Goal: Task Accomplishment & Management: Use online tool/utility

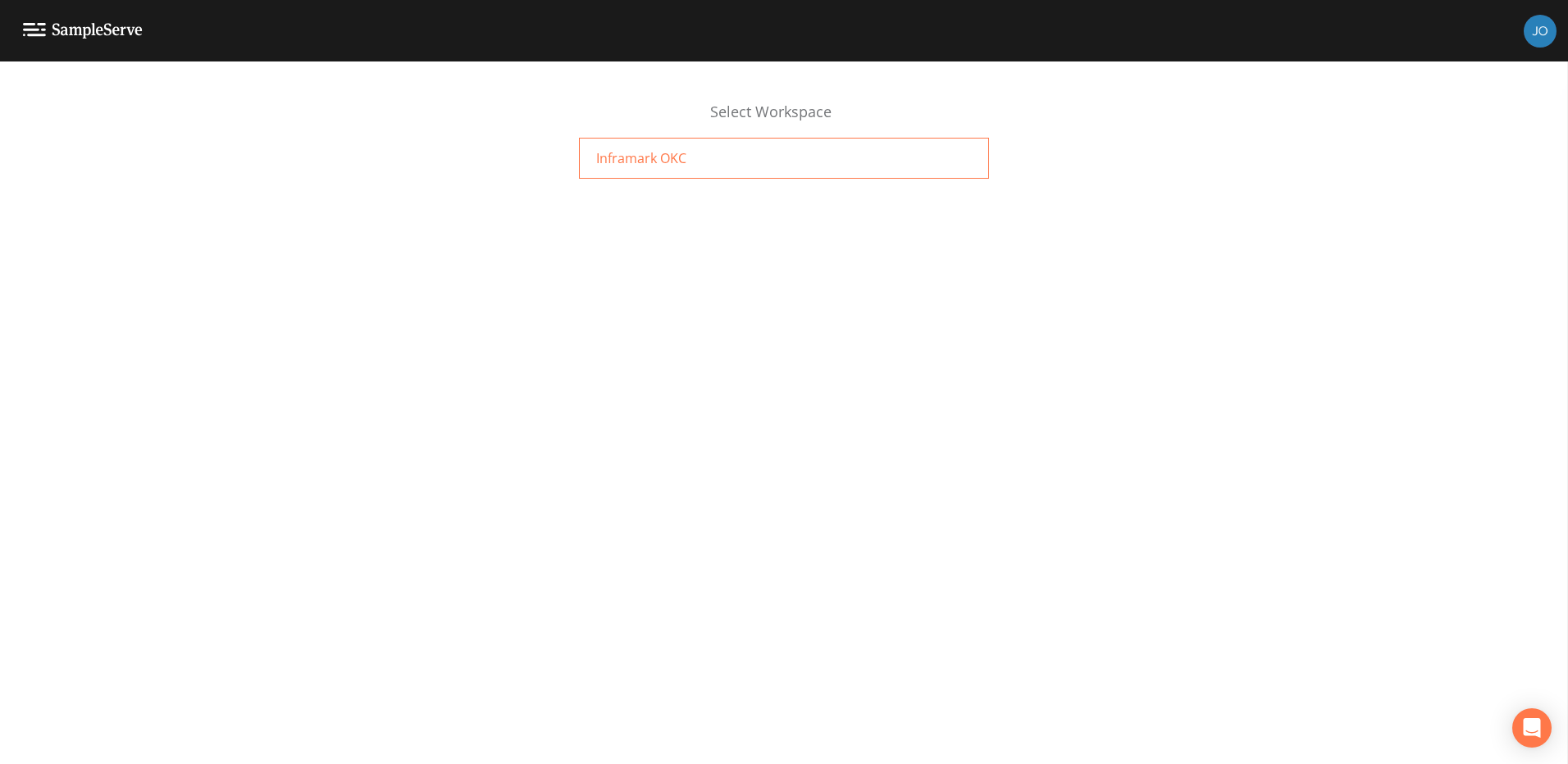
click at [693, 159] on div "Inframark OKC" at bounding box center [784, 158] width 410 height 41
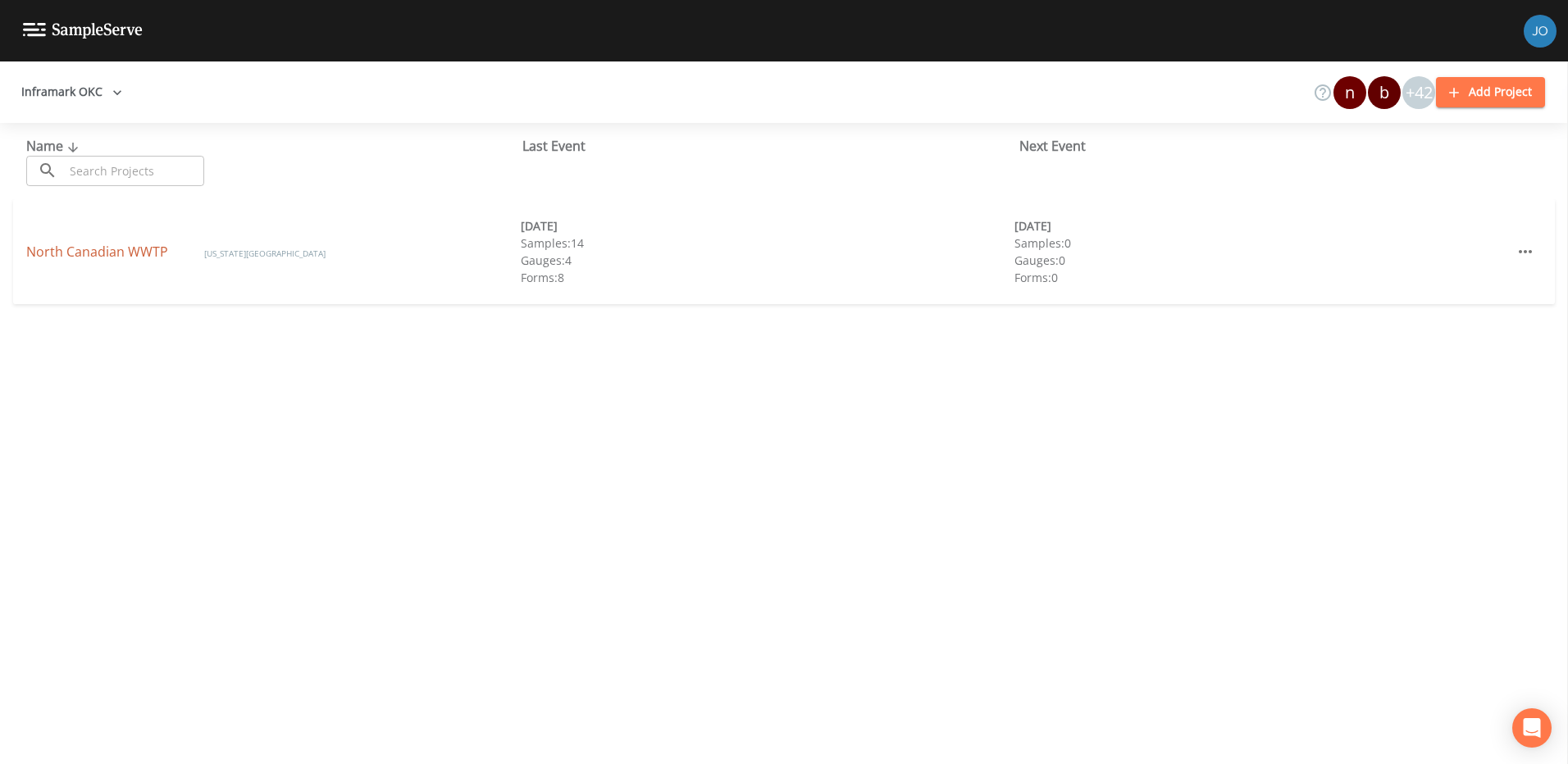
click at [114, 255] on link "North Canadian WWTP" at bounding box center [99, 252] width 145 height 18
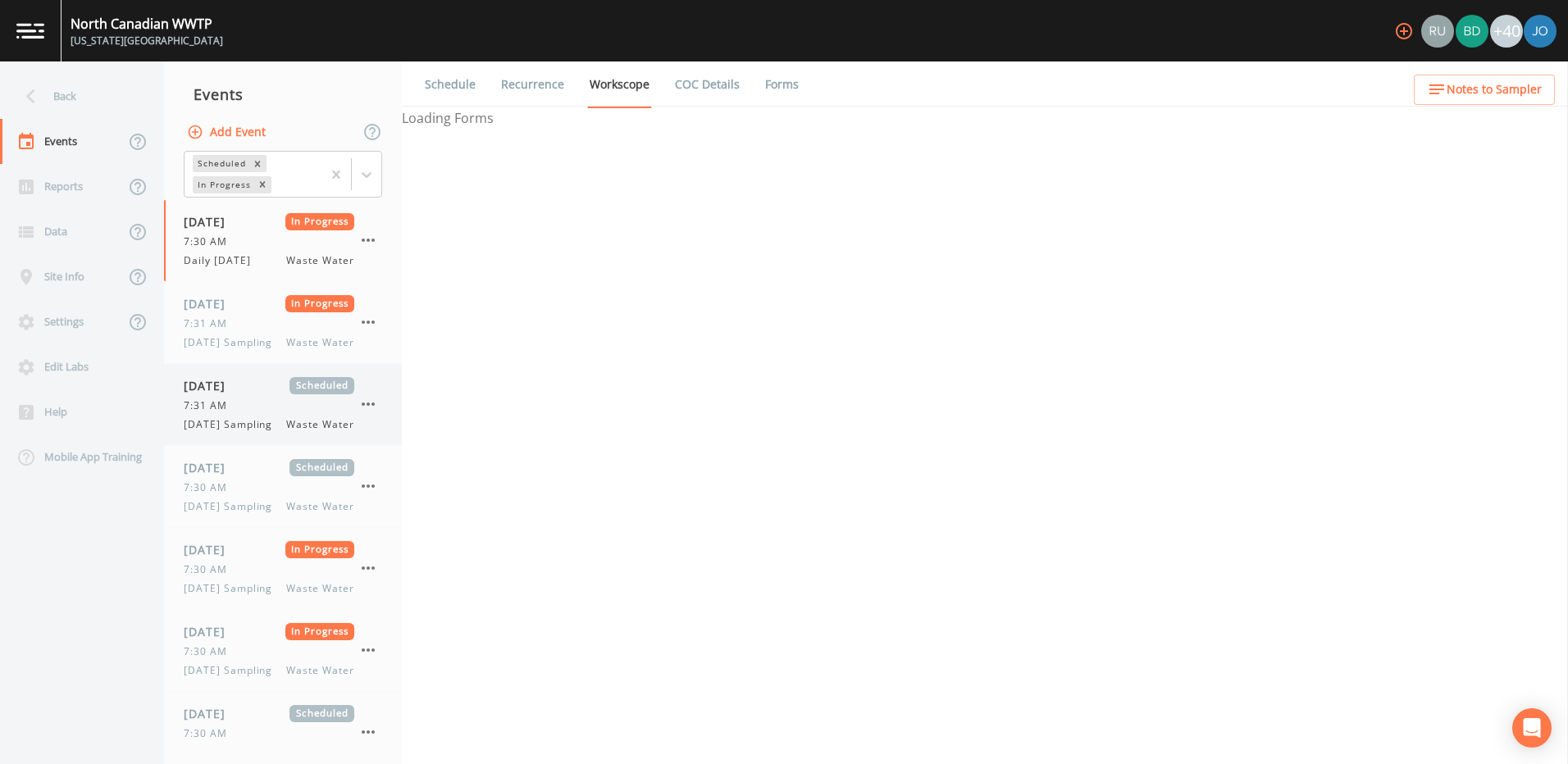
select select "092b3f94-5697-4c94-9891-da161916fdbb"
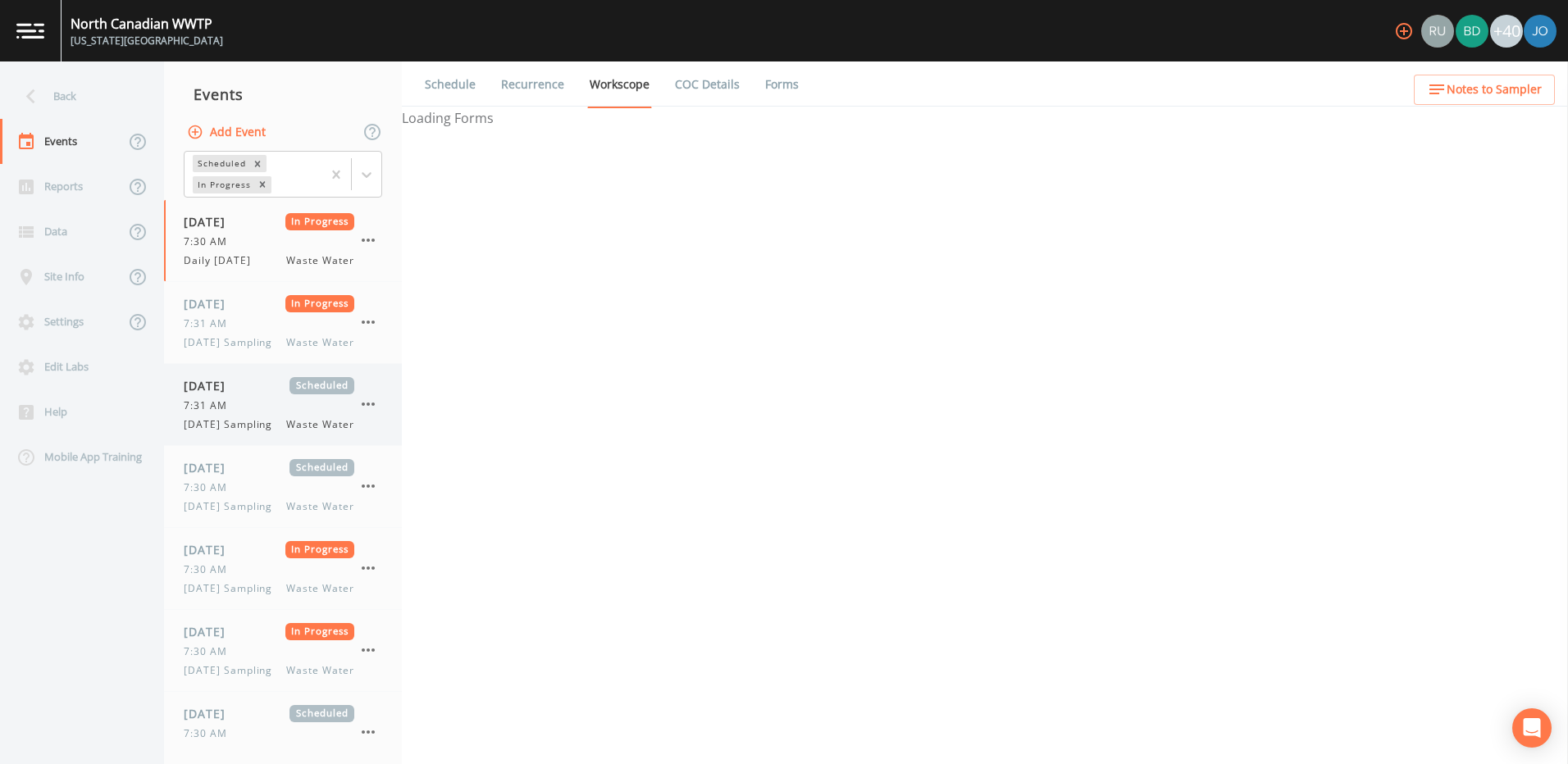
select select "b6a3c313-748b-4795-a028-792ad310bd60"
select select "092b3f94-5697-4c94-9891-da161916fdbb"
select select "b6a3c313-748b-4795-a028-792ad310bd60"
select select "092b3f94-5697-4c94-9891-da161916fdbb"
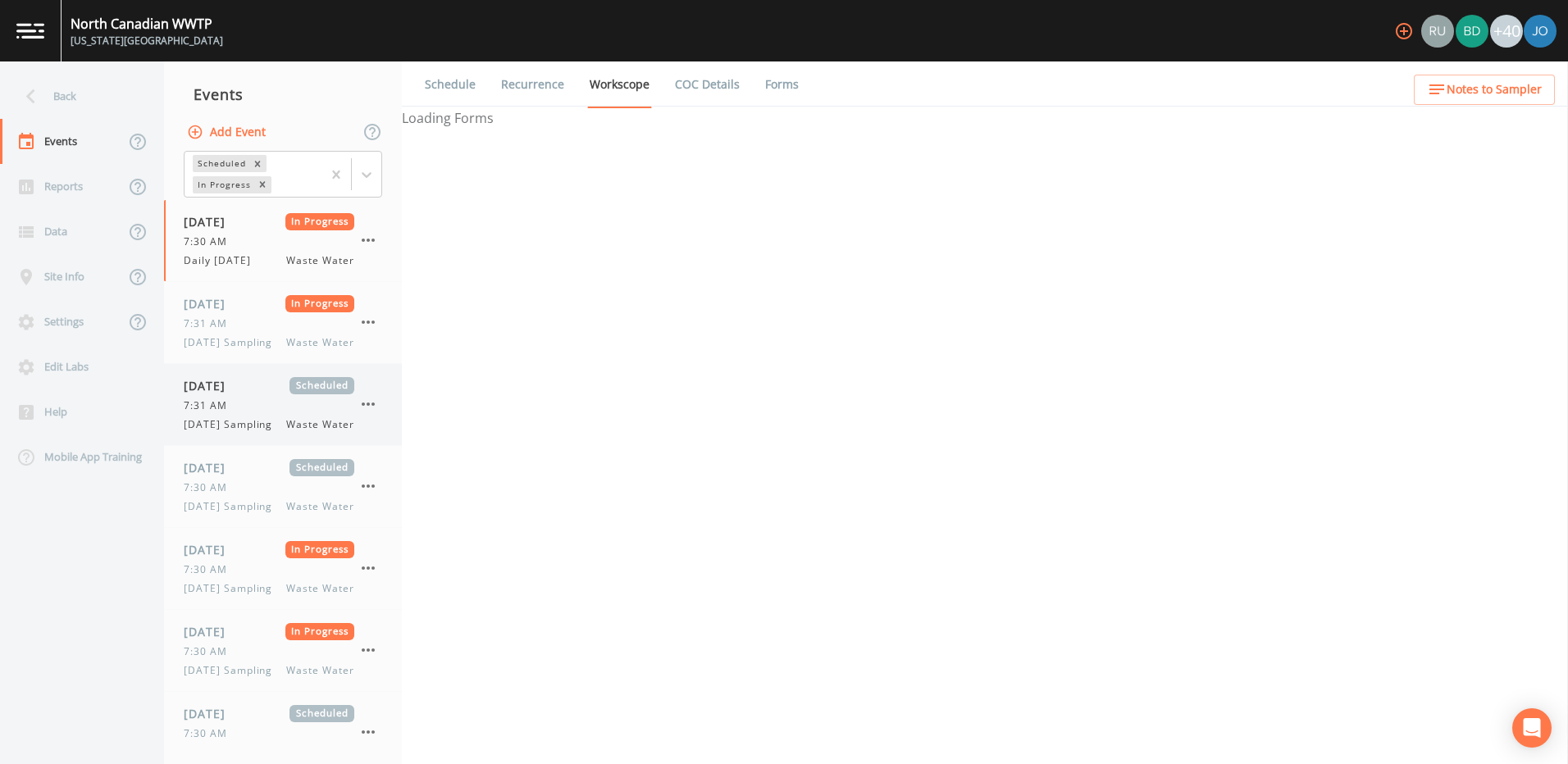
select select "092b3f94-5697-4c94-9891-da161916fdbb"
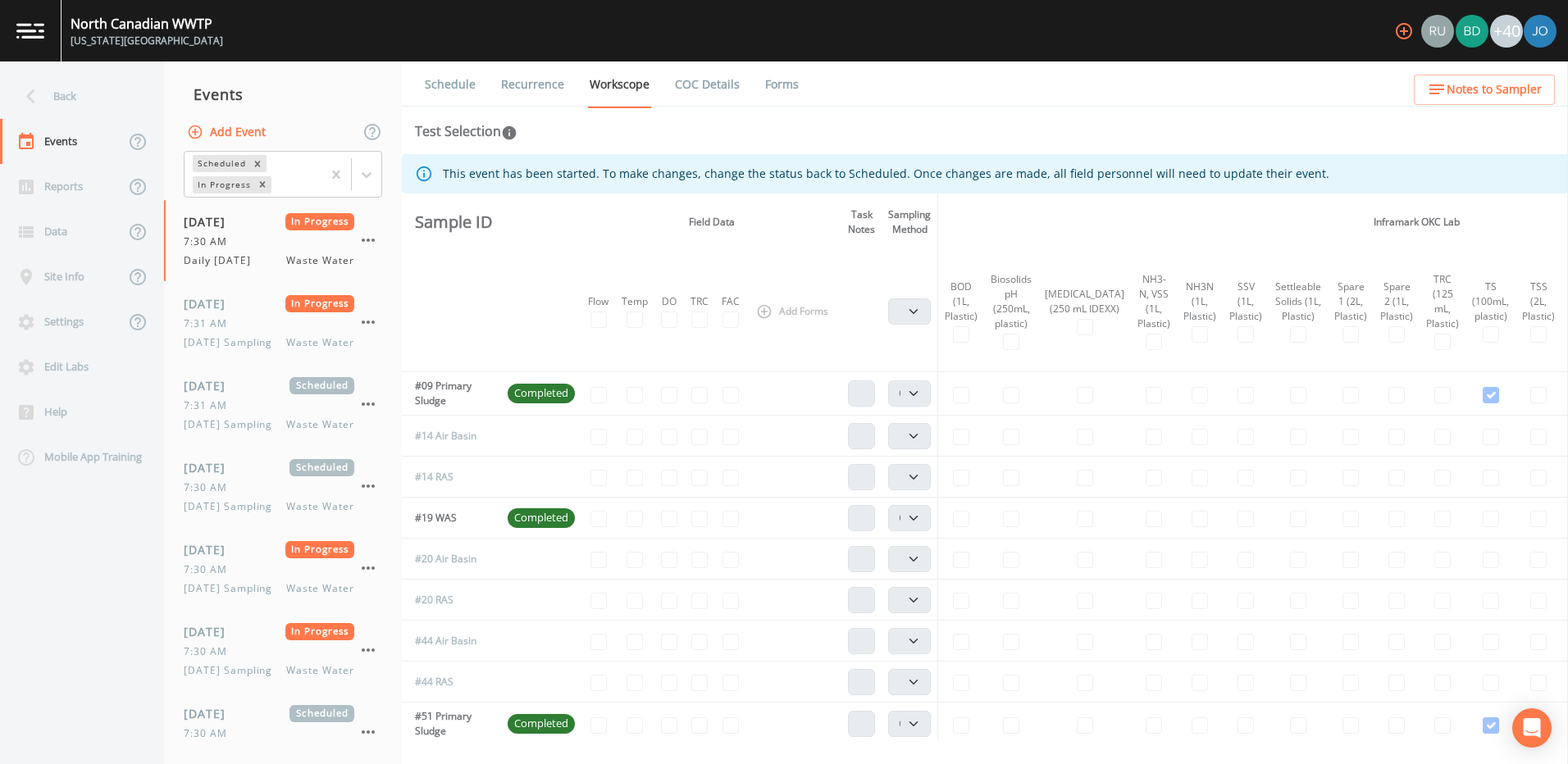
click at [460, 81] on link "Schedule" at bounding box center [450, 84] width 56 height 46
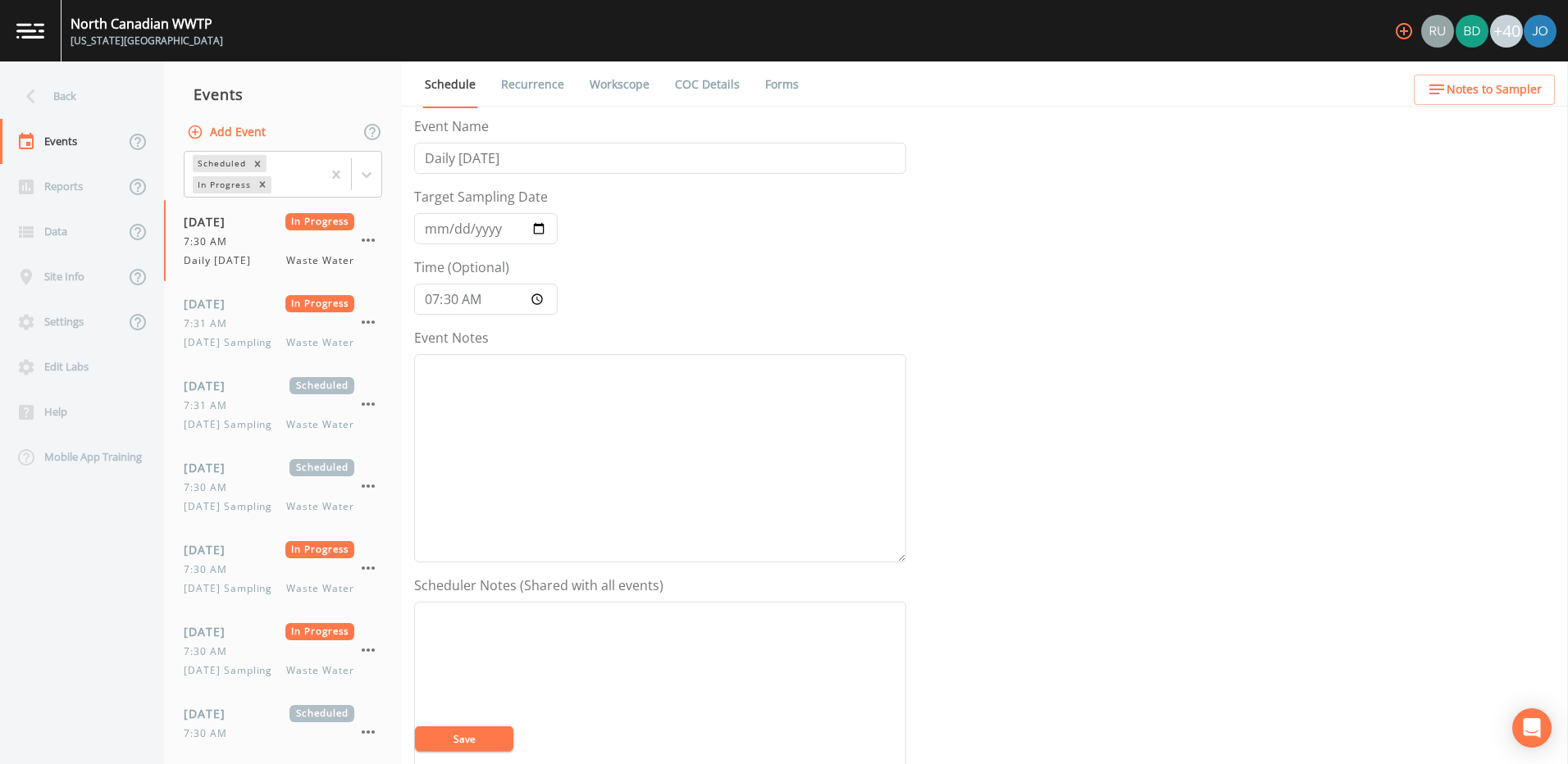
click at [552, 83] on link "Recurrence" at bounding box center [532, 84] width 68 height 46
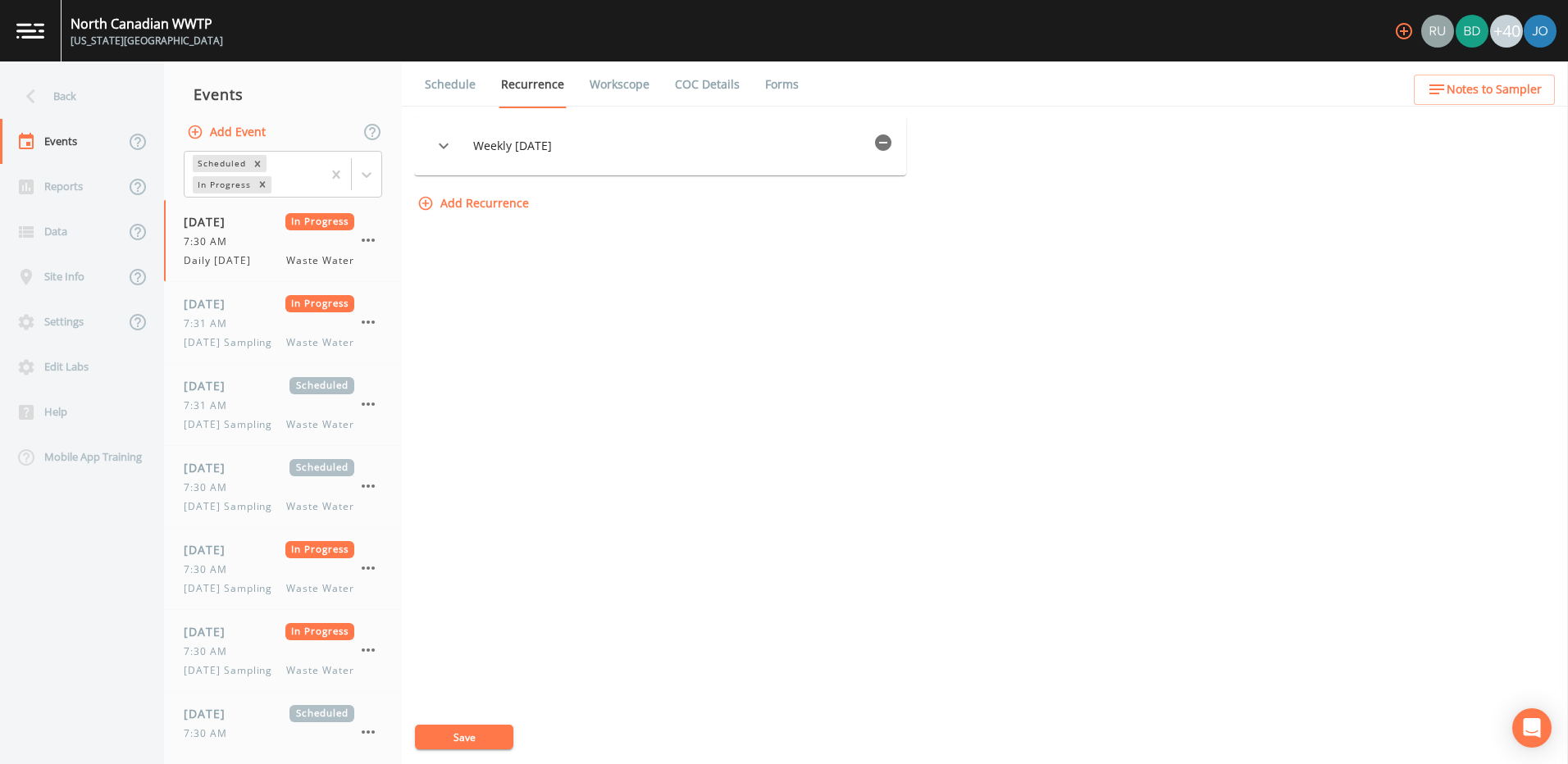
click at [624, 89] on link "Workscope" at bounding box center [619, 84] width 65 height 46
select select "092b3f94-5697-4c94-9891-da161916fdbb"
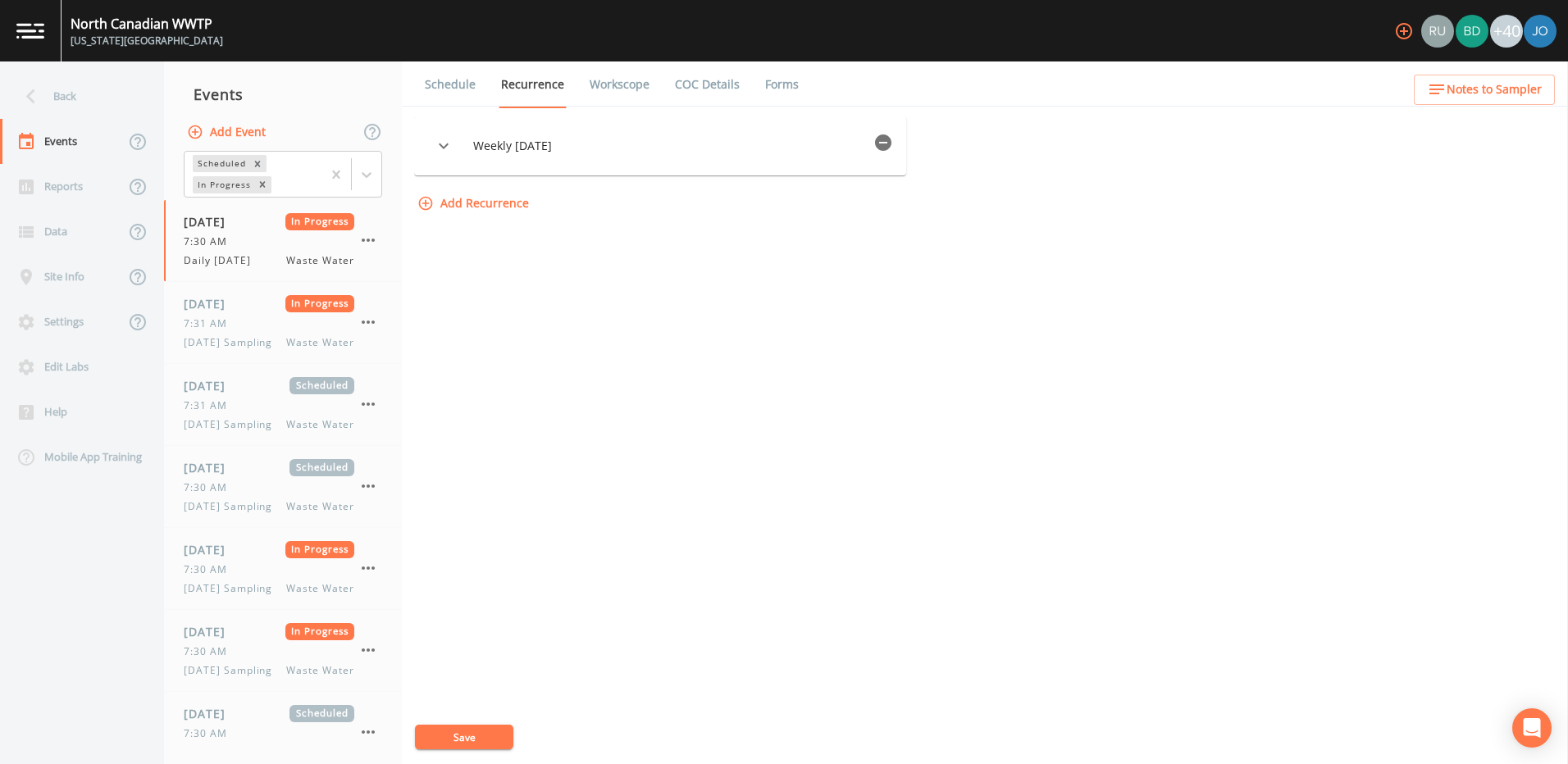
select select "092b3f94-5697-4c94-9891-da161916fdbb"
select select "b6a3c313-748b-4795-a028-792ad310bd60"
select select "092b3f94-5697-4c94-9891-da161916fdbb"
select select "b6a3c313-748b-4795-a028-792ad310bd60"
select select "092b3f94-5697-4c94-9891-da161916fdbb"
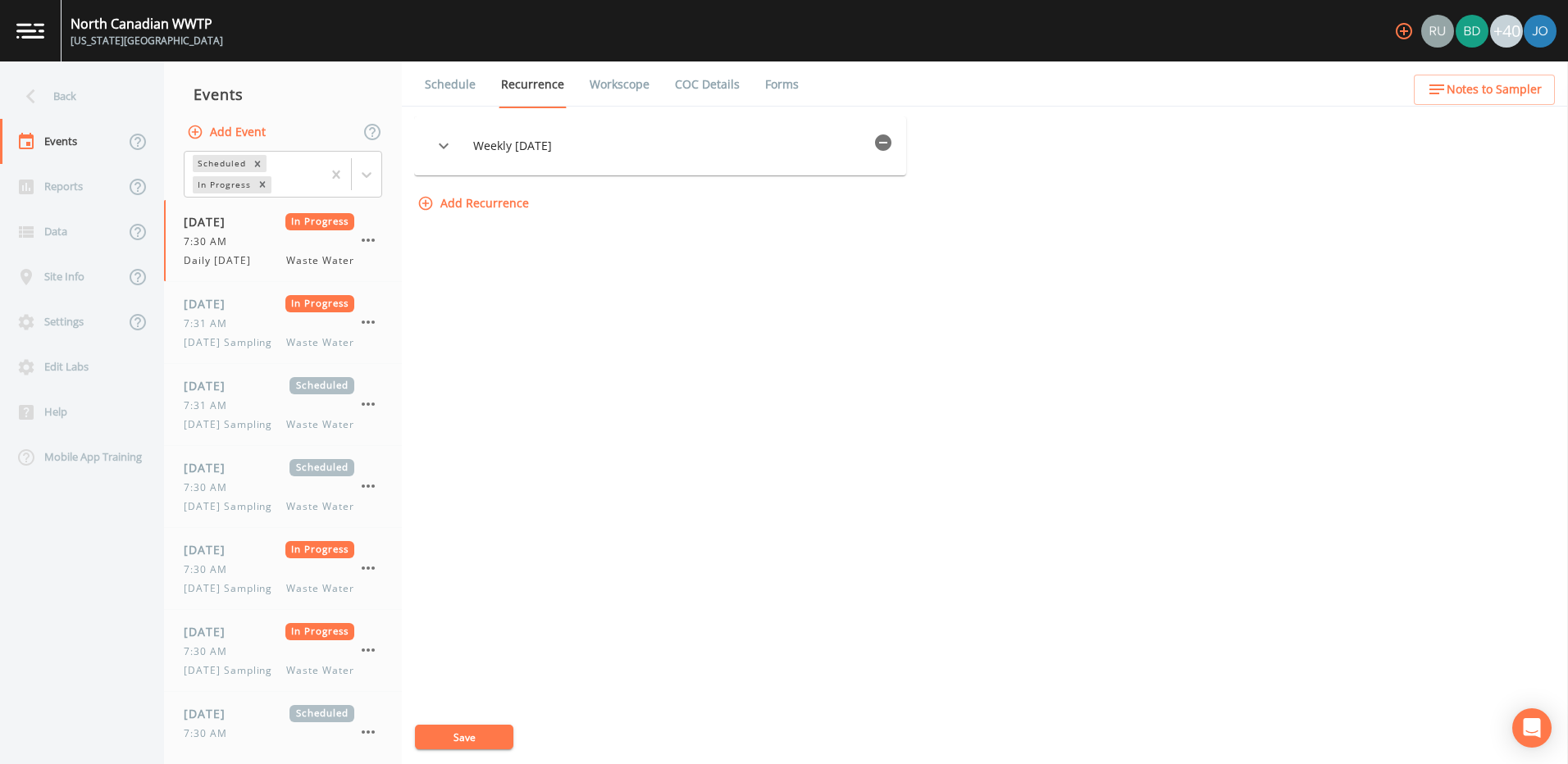
select select "092b3f94-5697-4c94-9891-da161916fdbb"
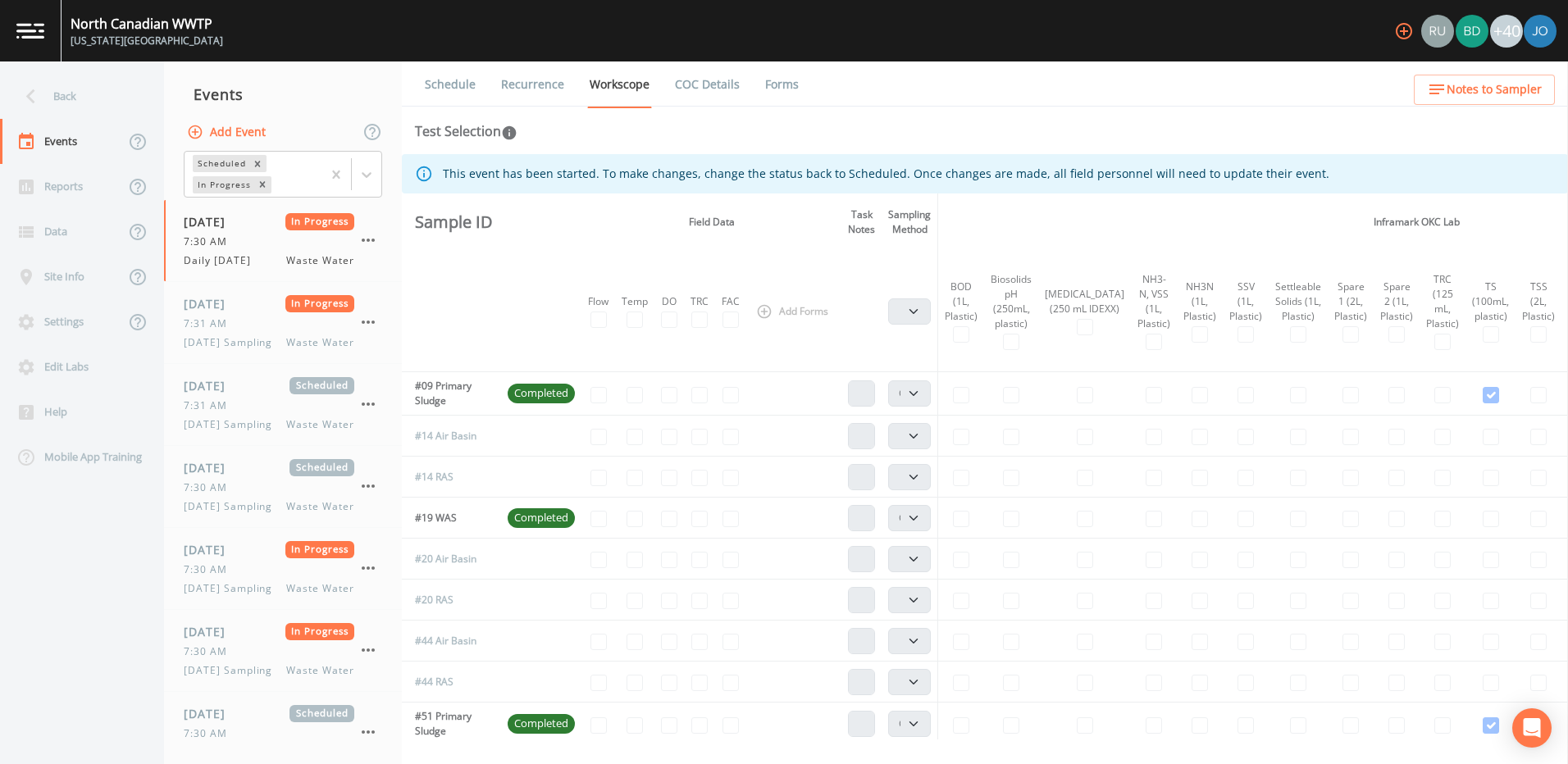
click at [696, 82] on link "COC Details" at bounding box center [707, 84] width 70 height 46
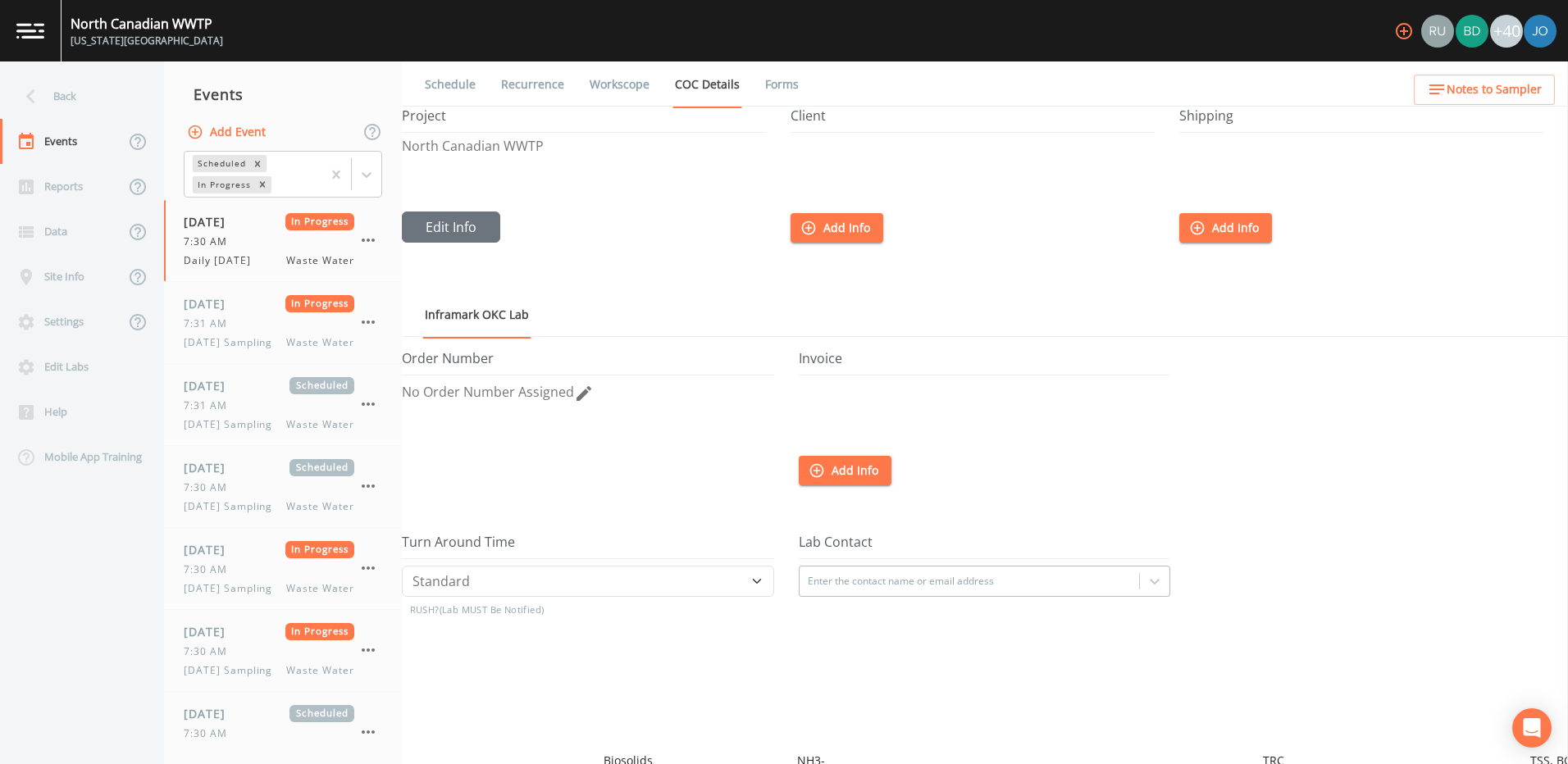
click at [792, 83] on link "Forms" at bounding box center [782, 84] width 39 height 46
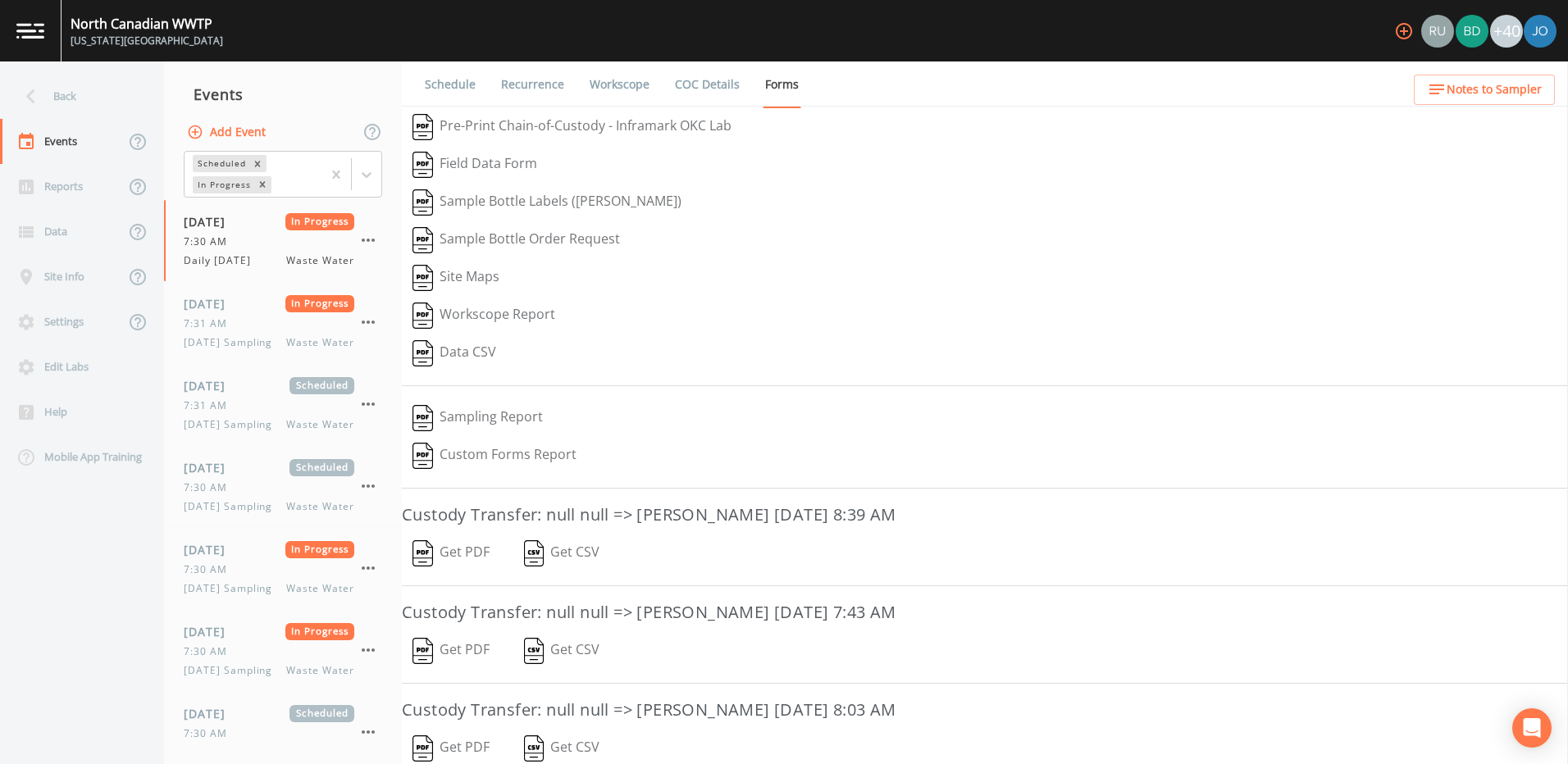
click at [452, 90] on link "Schedule" at bounding box center [450, 84] width 56 height 46
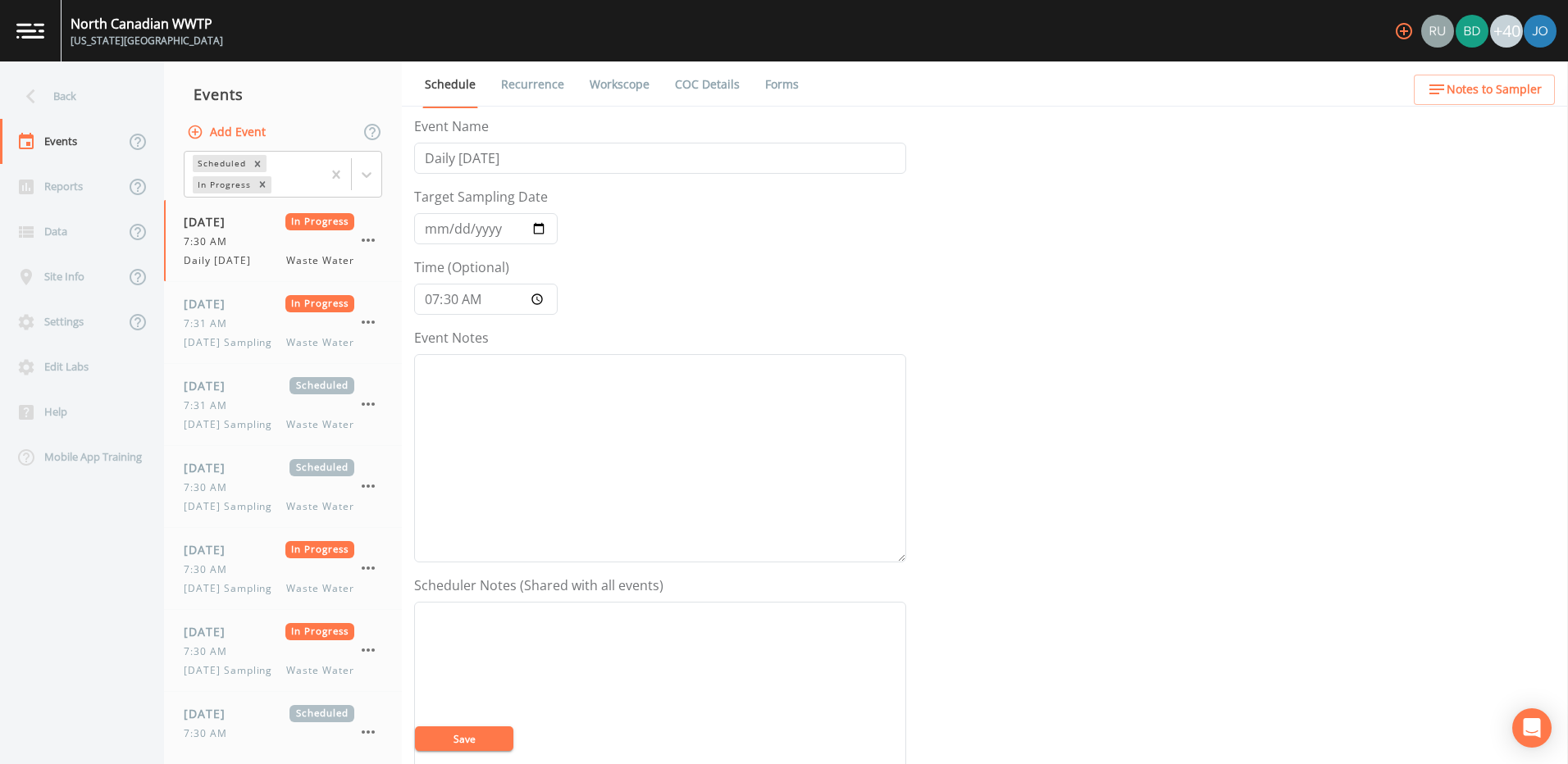
click at [528, 86] on link "Recurrence" at bounding box center [532, 84] width 68 height 46
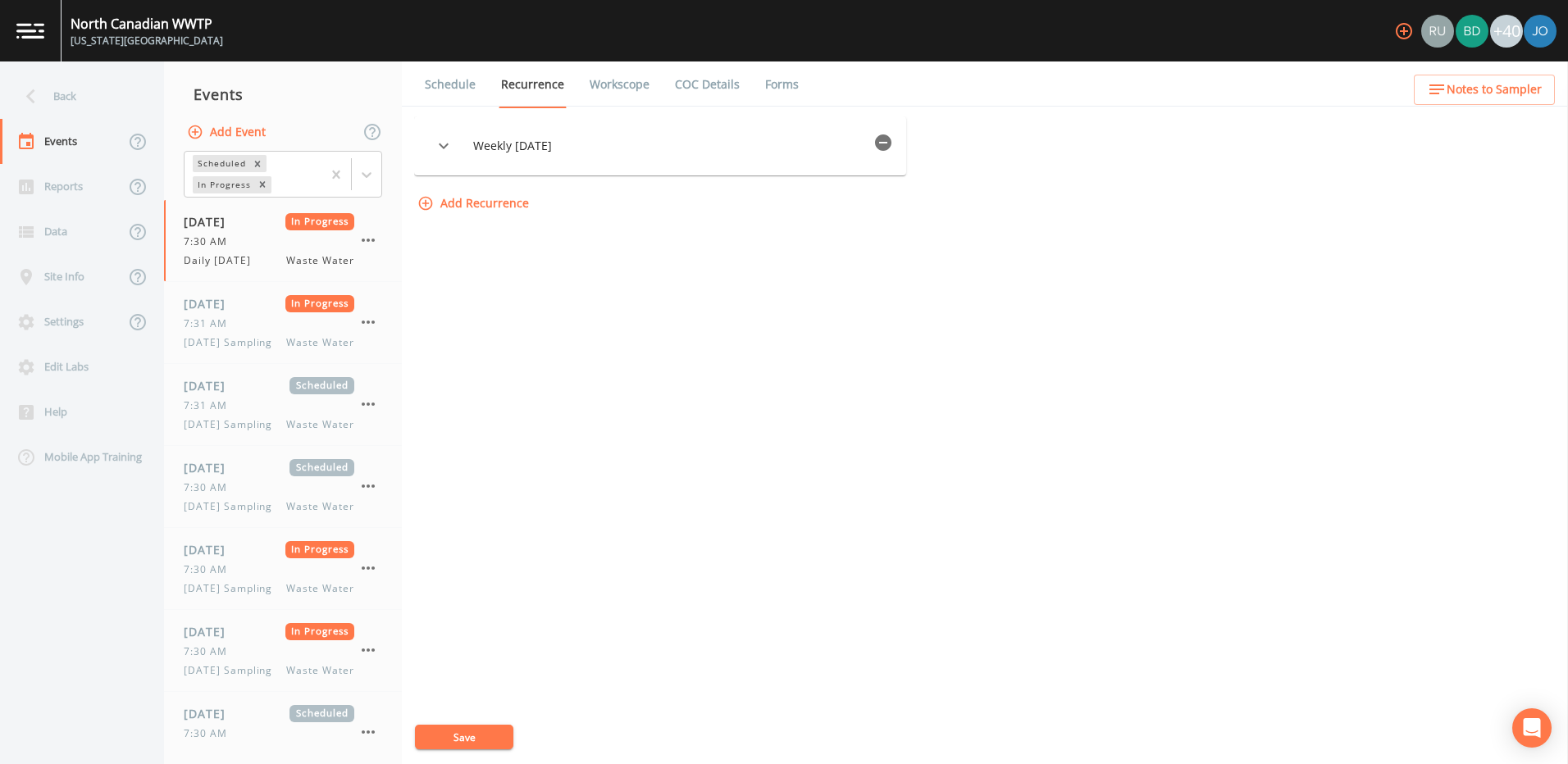
click at [633, 83] on link "Workscope" at bounding box center [619, 84] width 65 height 46
select select "092b3f94-5697-4c94-9891-da161916fdbb"
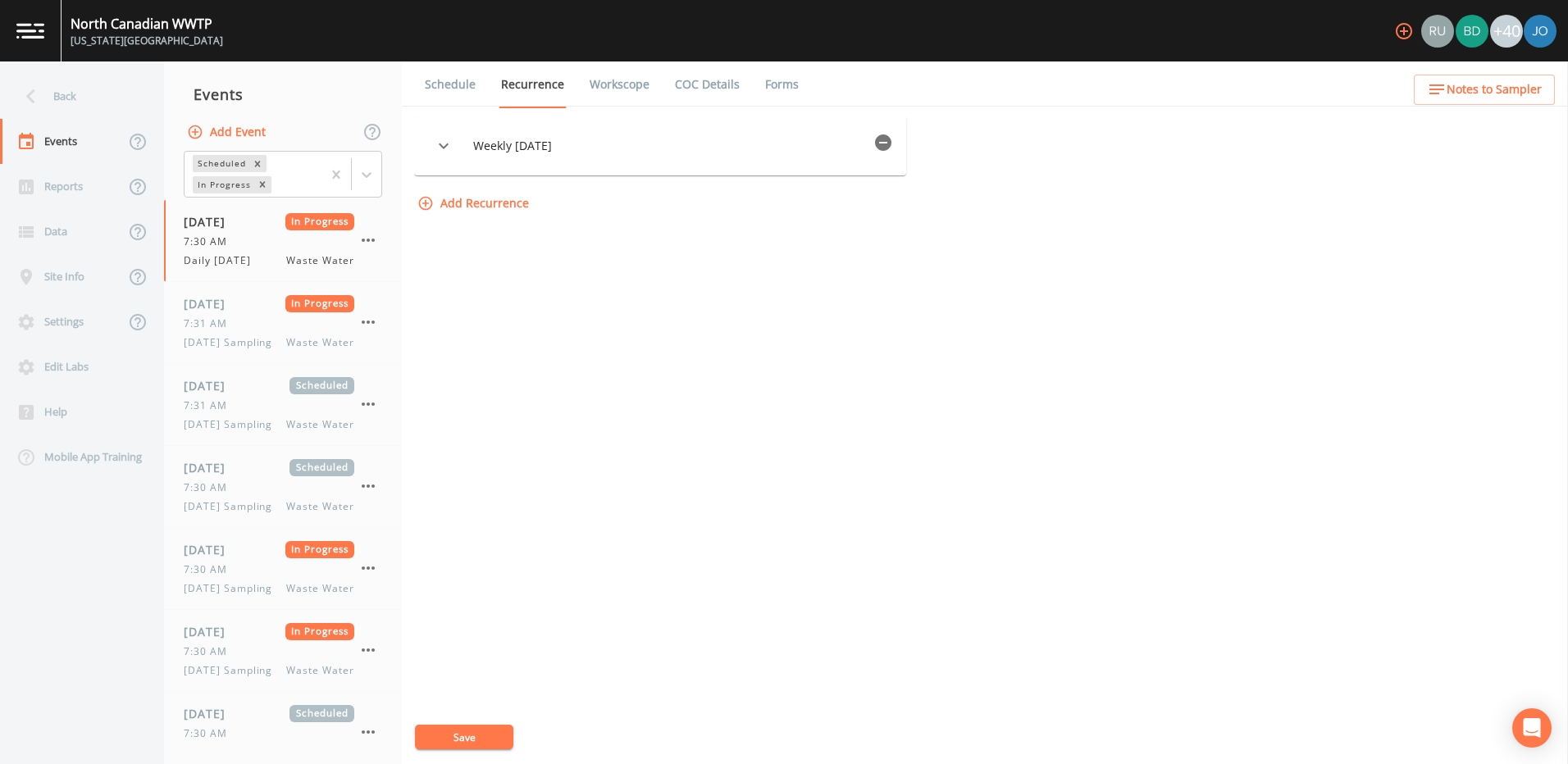
select select "092b3f94-5697-4c94-9891-da161916fdbb"
select select "b6a3c313-748b-4795-a028-792ad310bd60"
select select "092b3f94-5697-4c94-9891-da161916fdbb"
select select "b6a3c313-748b-4795-a028-792ad310bd60"
select select "092b3f94-5697-4c94-9891-da161916fdbb"
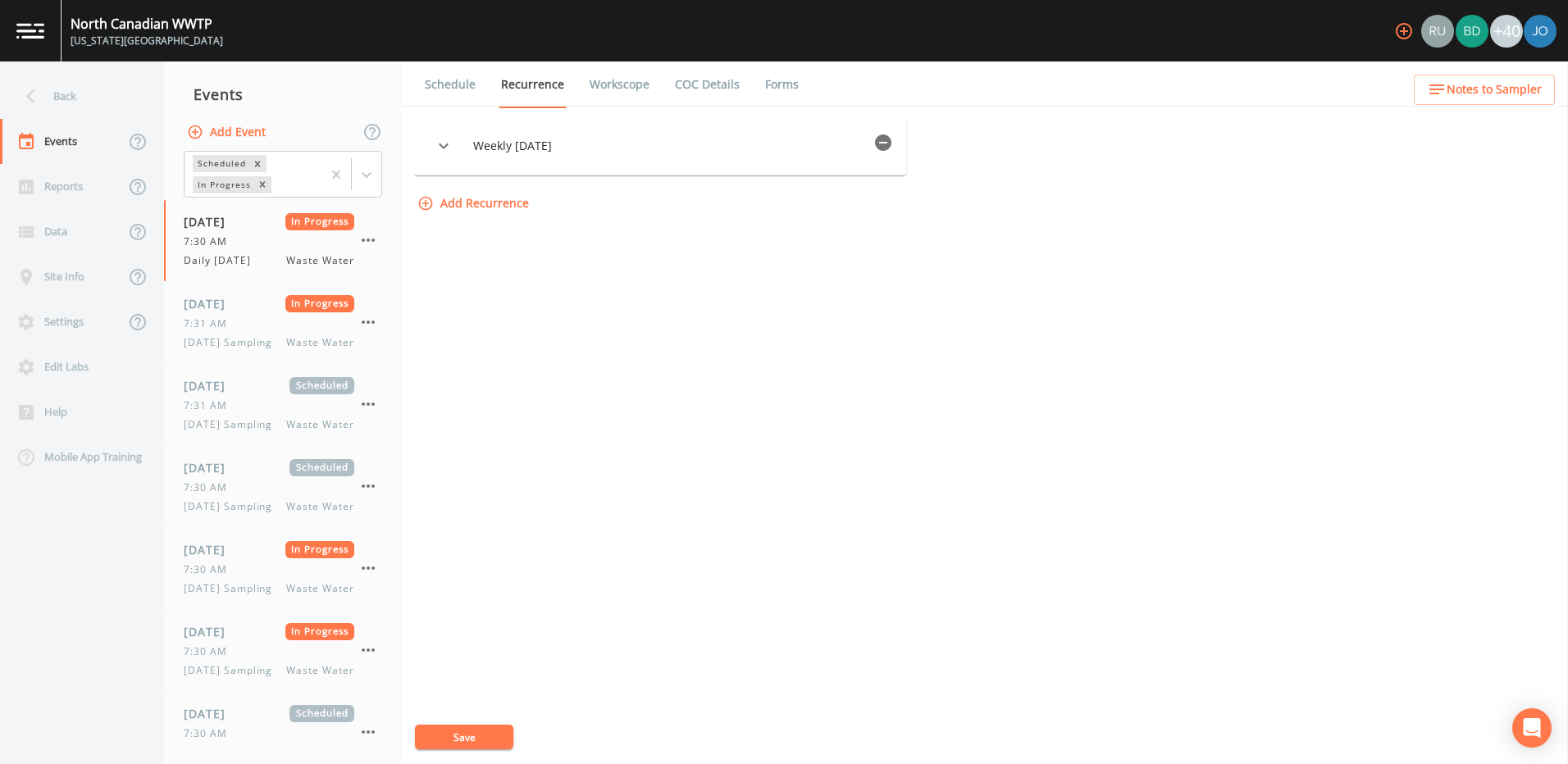
select select "092b3f94-5697-4c94-9891-da161916fdbb"
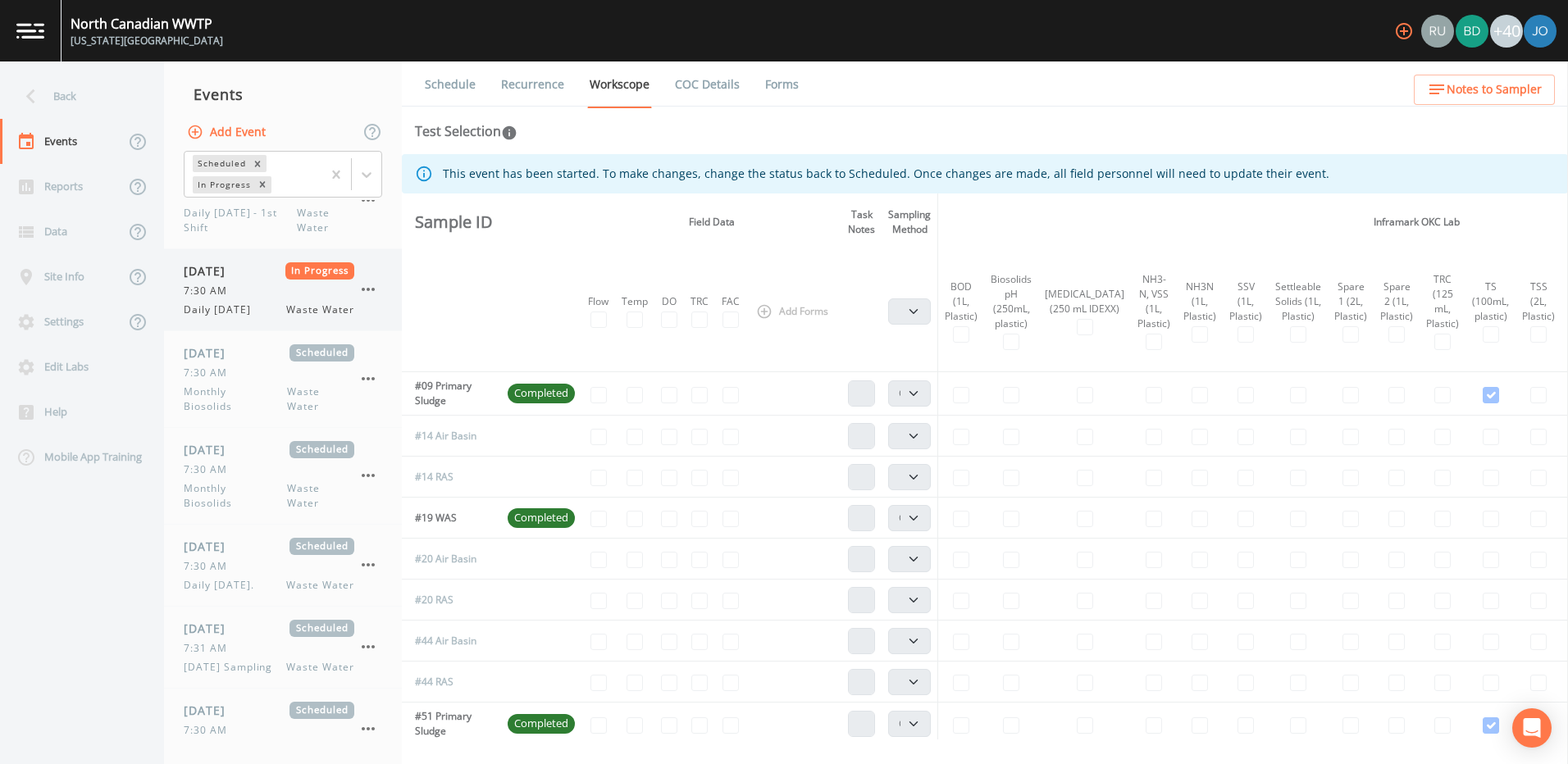
scroll to position [1640, 0]
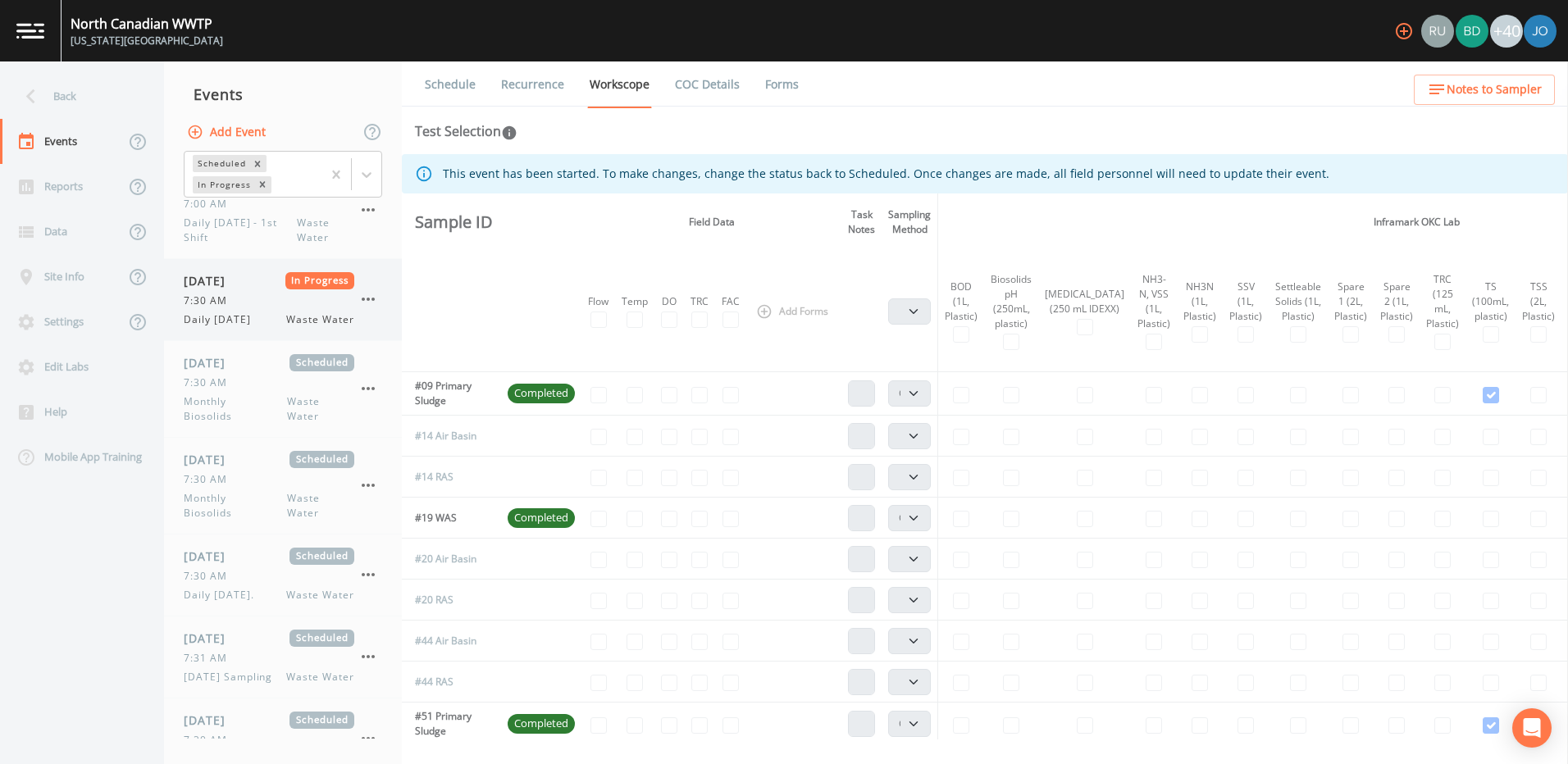
click at [222, 308] on span "7:30 AM" at bounding box center [210, 301] width 53 height 15
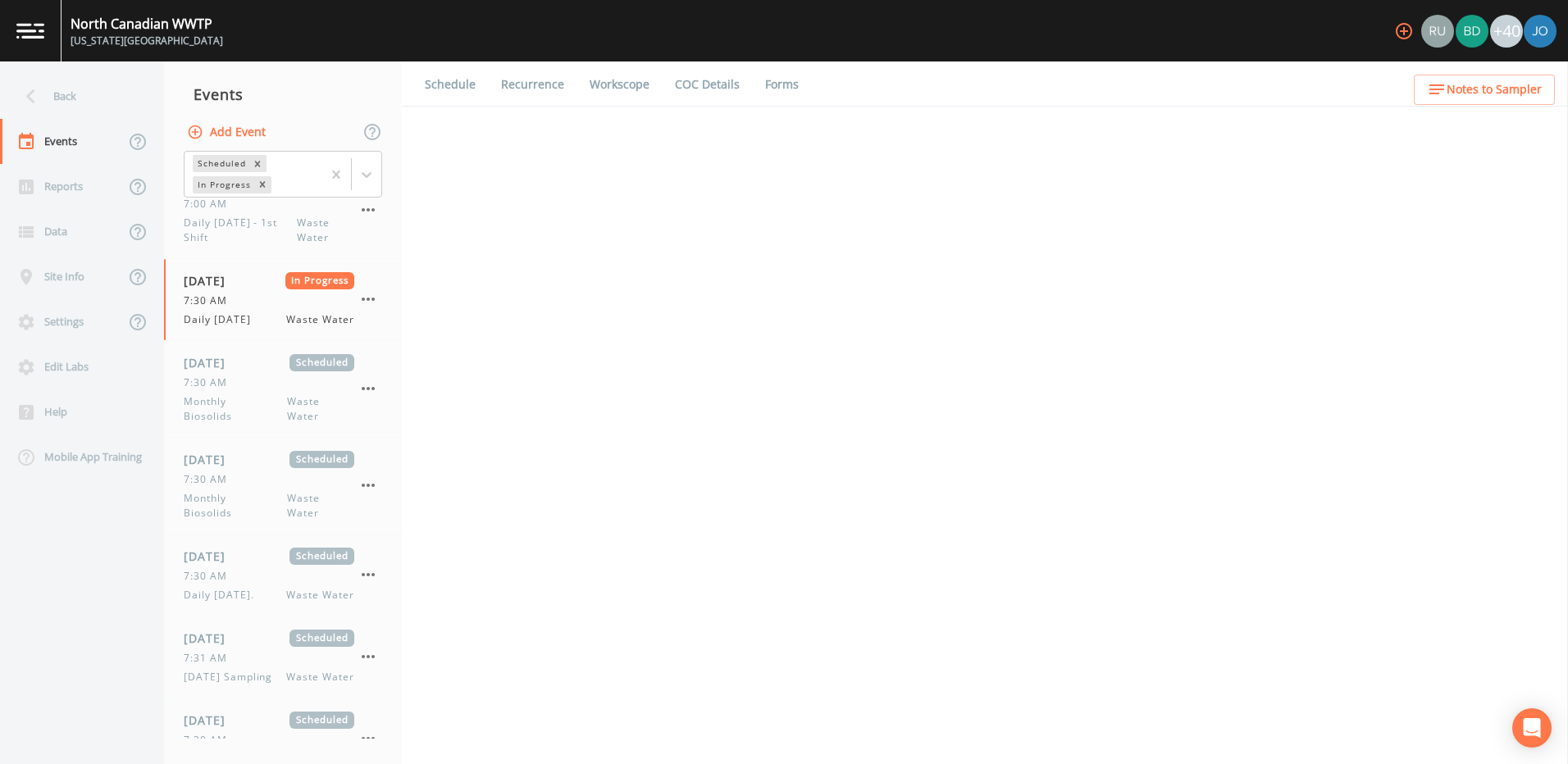
select select "092b3f94-5697-4c94-9891-da161916fdbb"
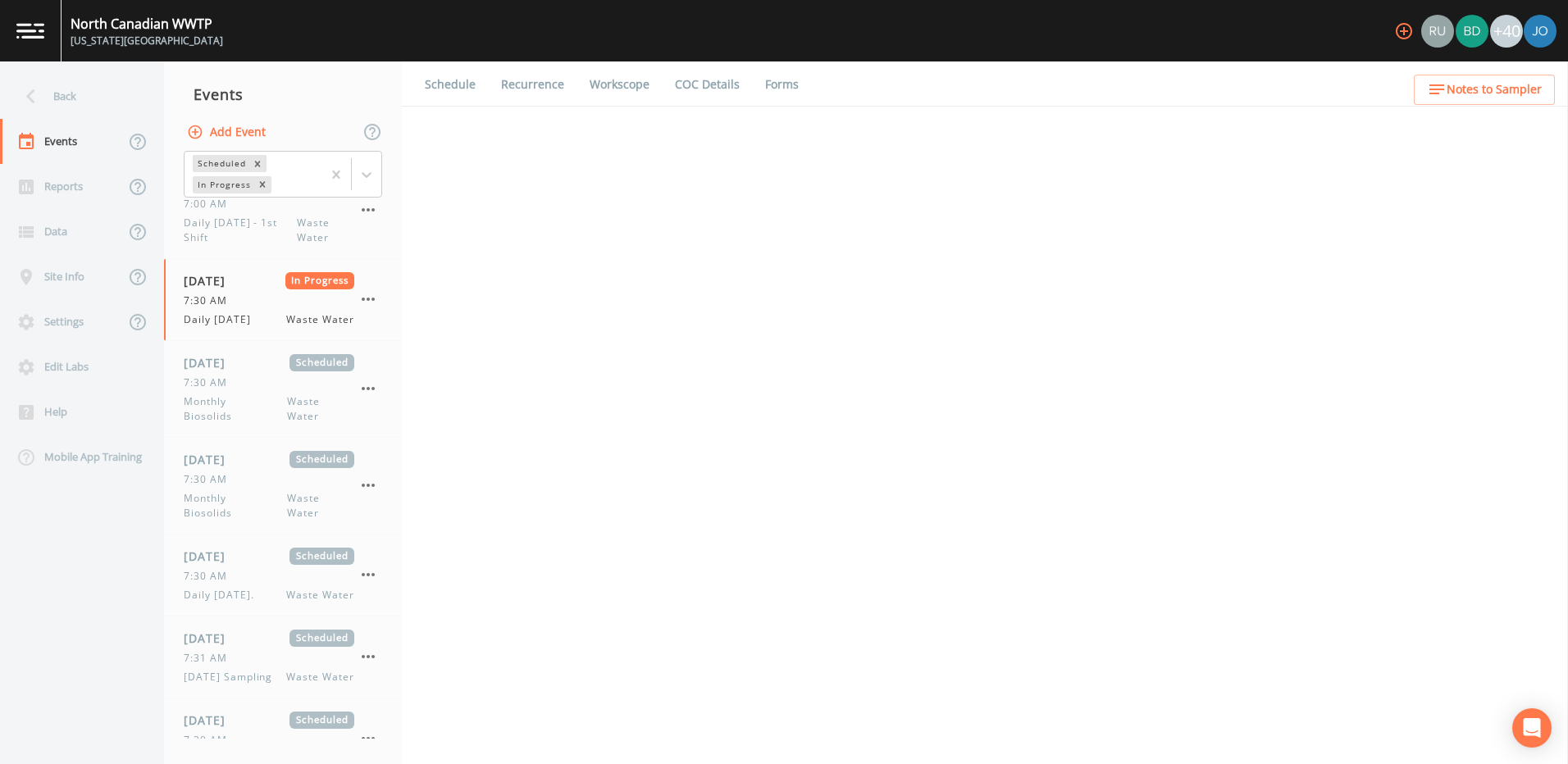
select select "b6a3c313-748b-4795-a028-792ad310bd60"
select select "092b3f94-5697-4c94-9891-da161916fdbb"
select select "b6a3c313-748b-4795-a028-792ad310bd60"
select select "092b3f94-5697-4c94-9891-da161916fdbb"
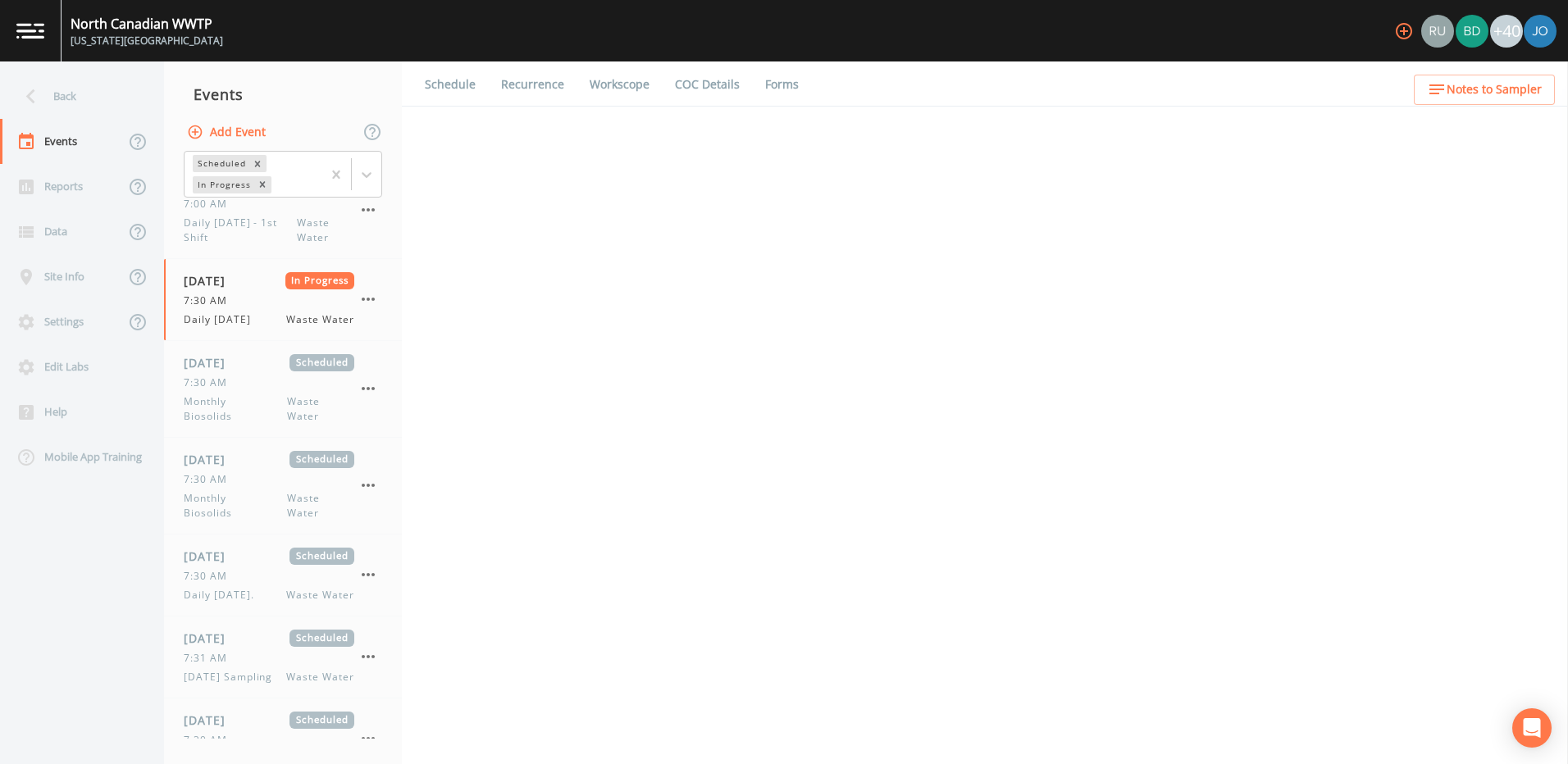
select select "092b3f94-5697-4c94-9891-da161916fdbb"
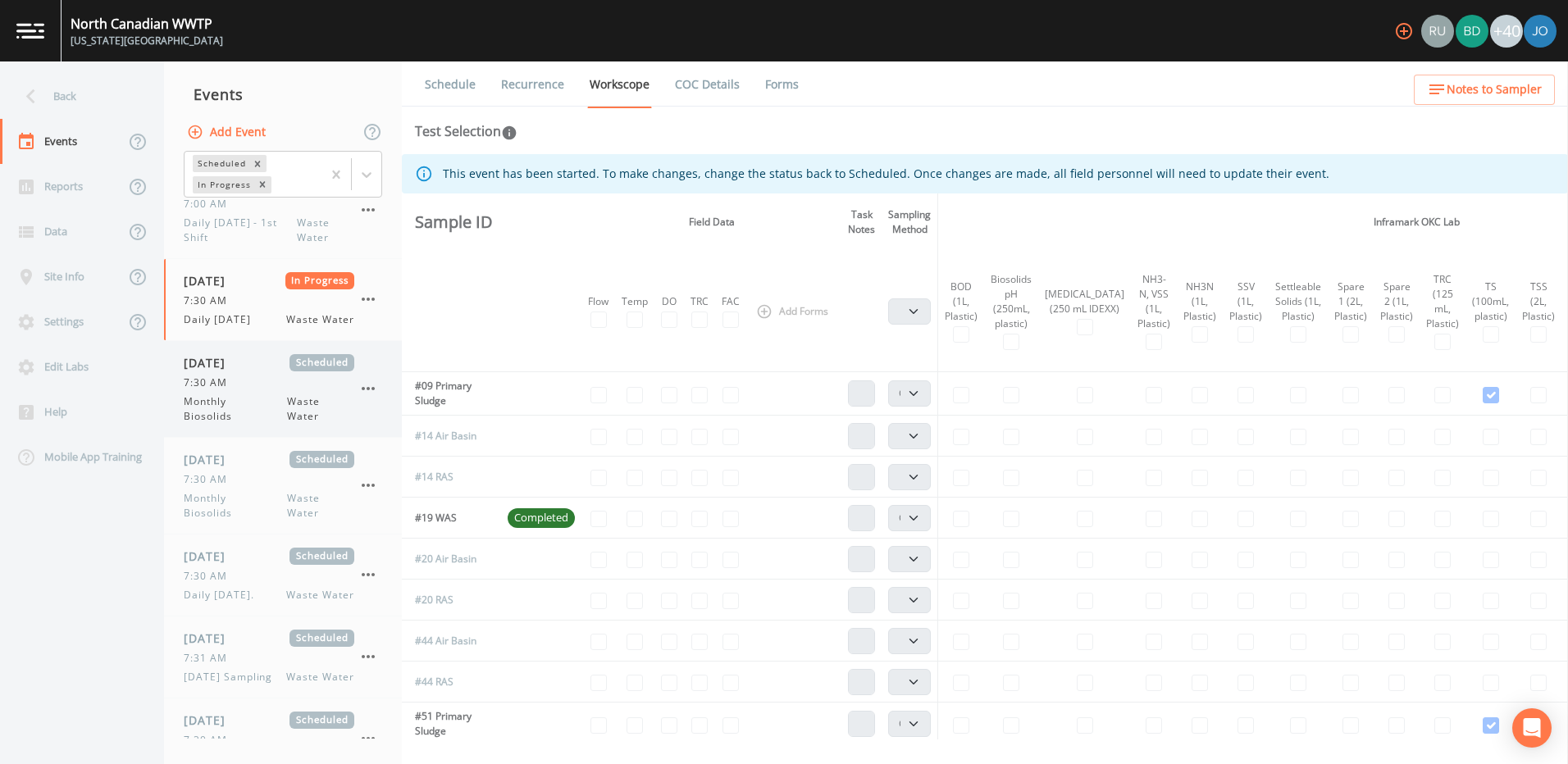
click at [211, 371] on span "09/05/2025" at bounding box center [210, 362] width 53 height 17
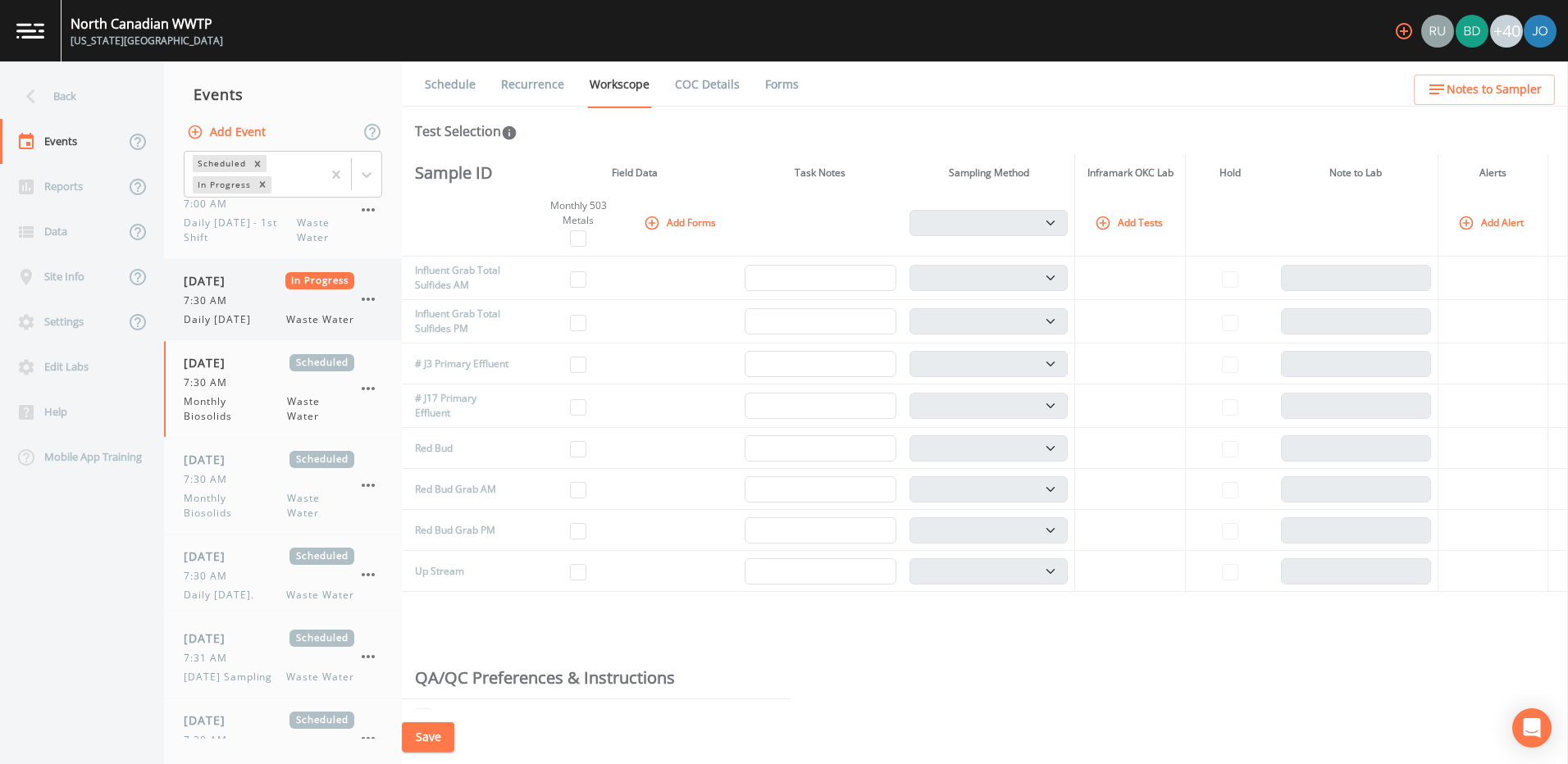
scroll to position [1722, 0]
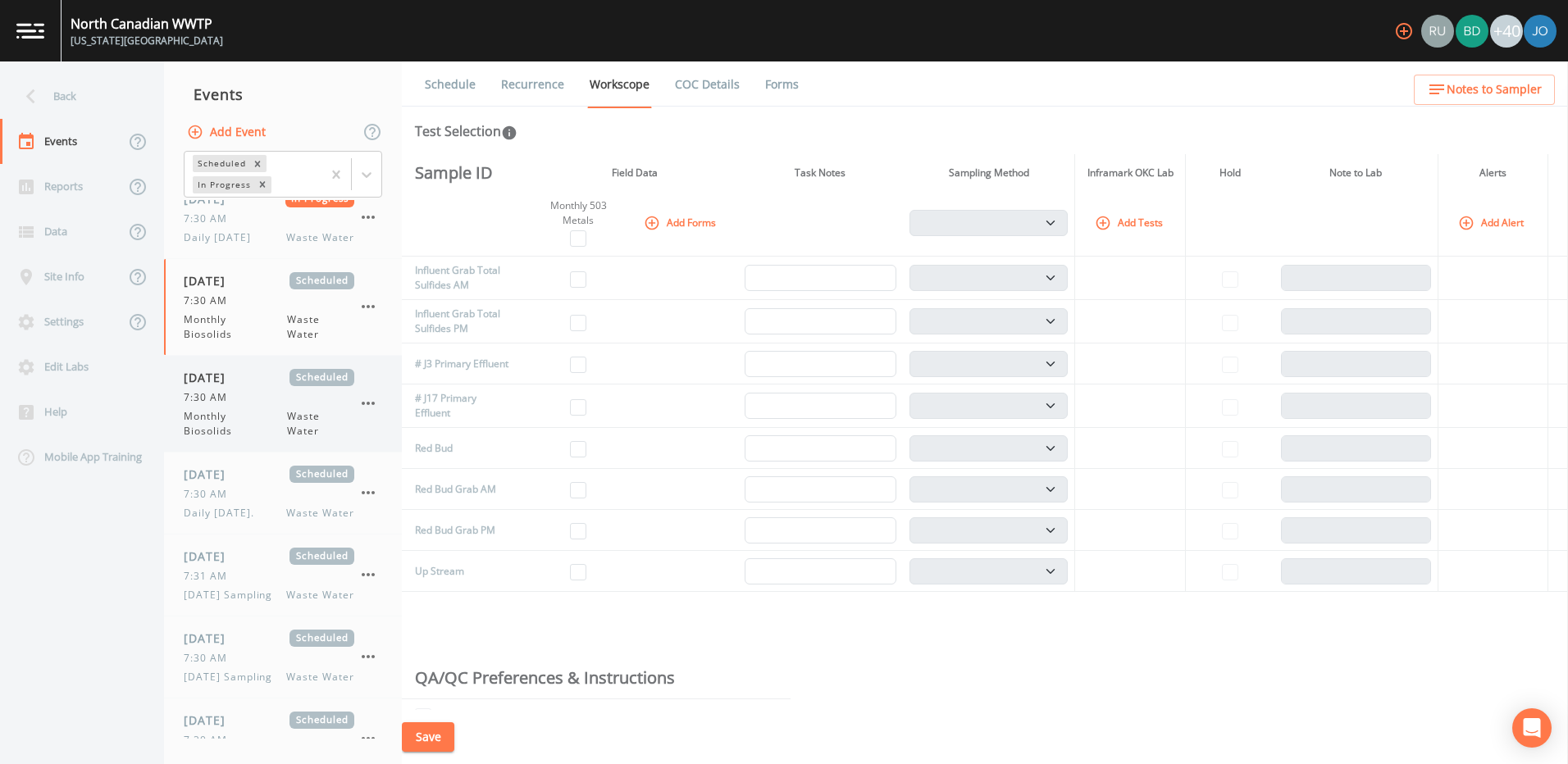
click at [218, 438] on span "Monthly Biosolids" at bounding box center [235, 424] width 104 height 29
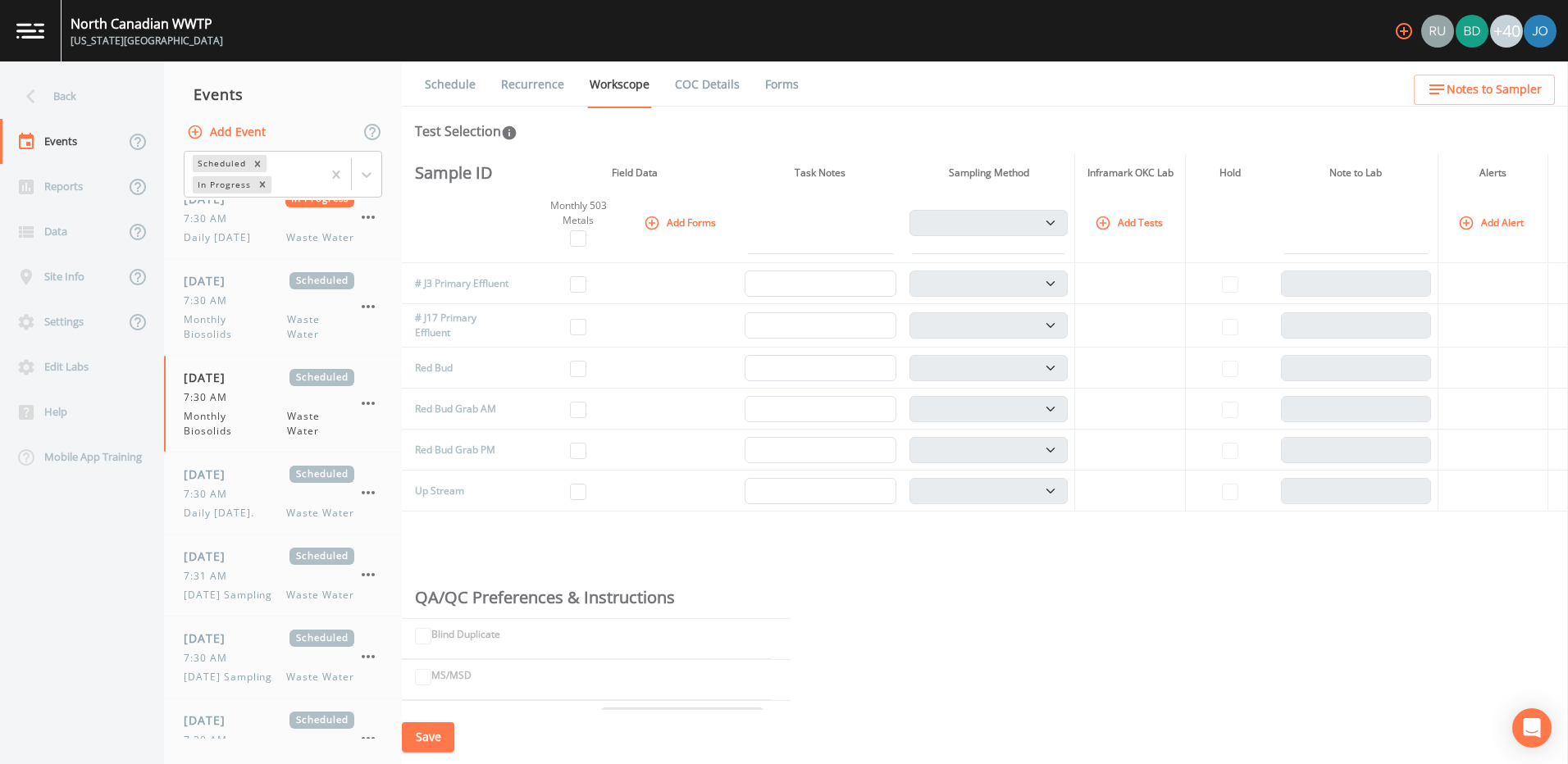
scroll to position [984, 0]
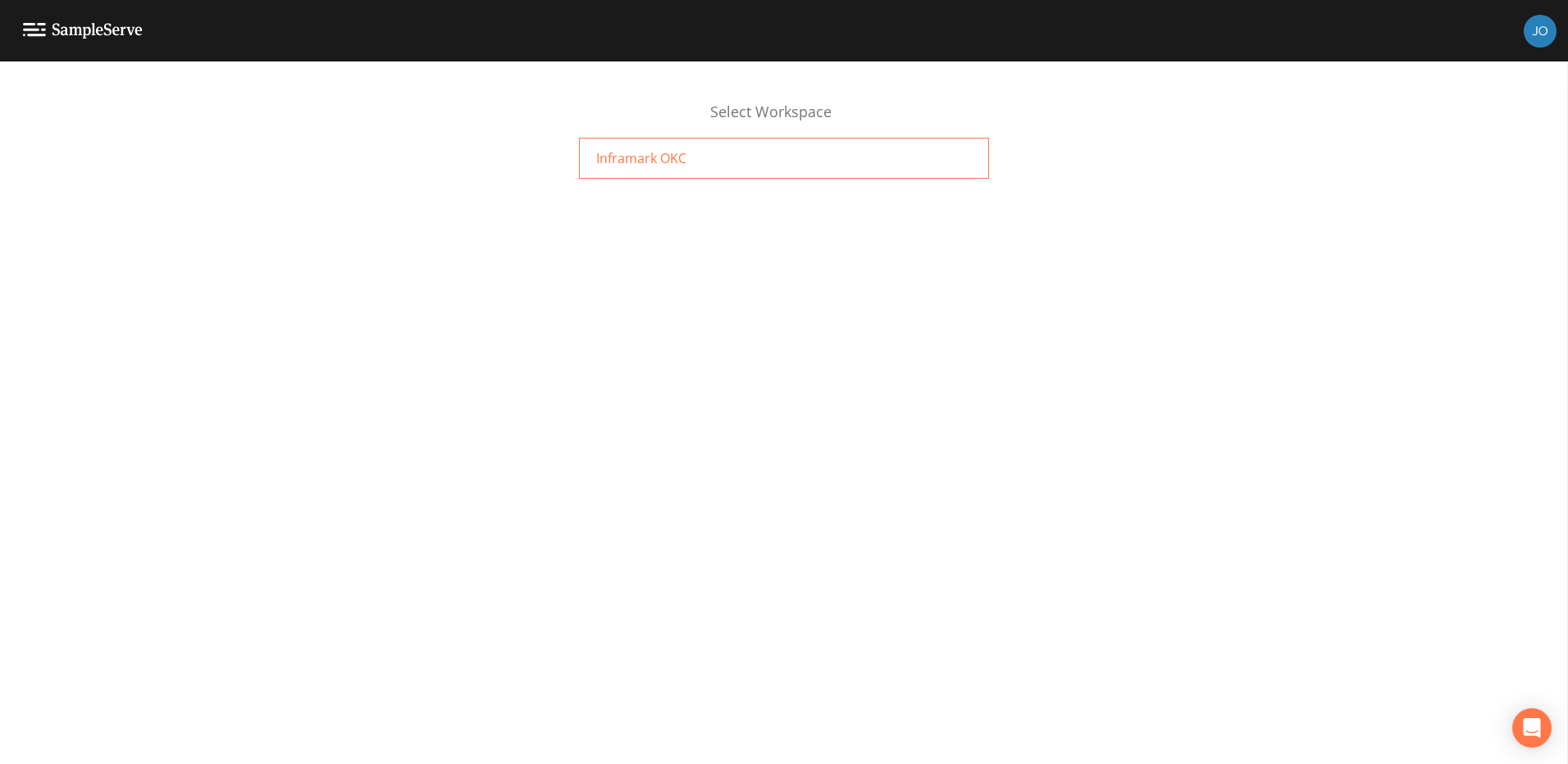
click at [623, 162] on span "Inframark OKC" at bounding box center [641, 158] width 90 height 19
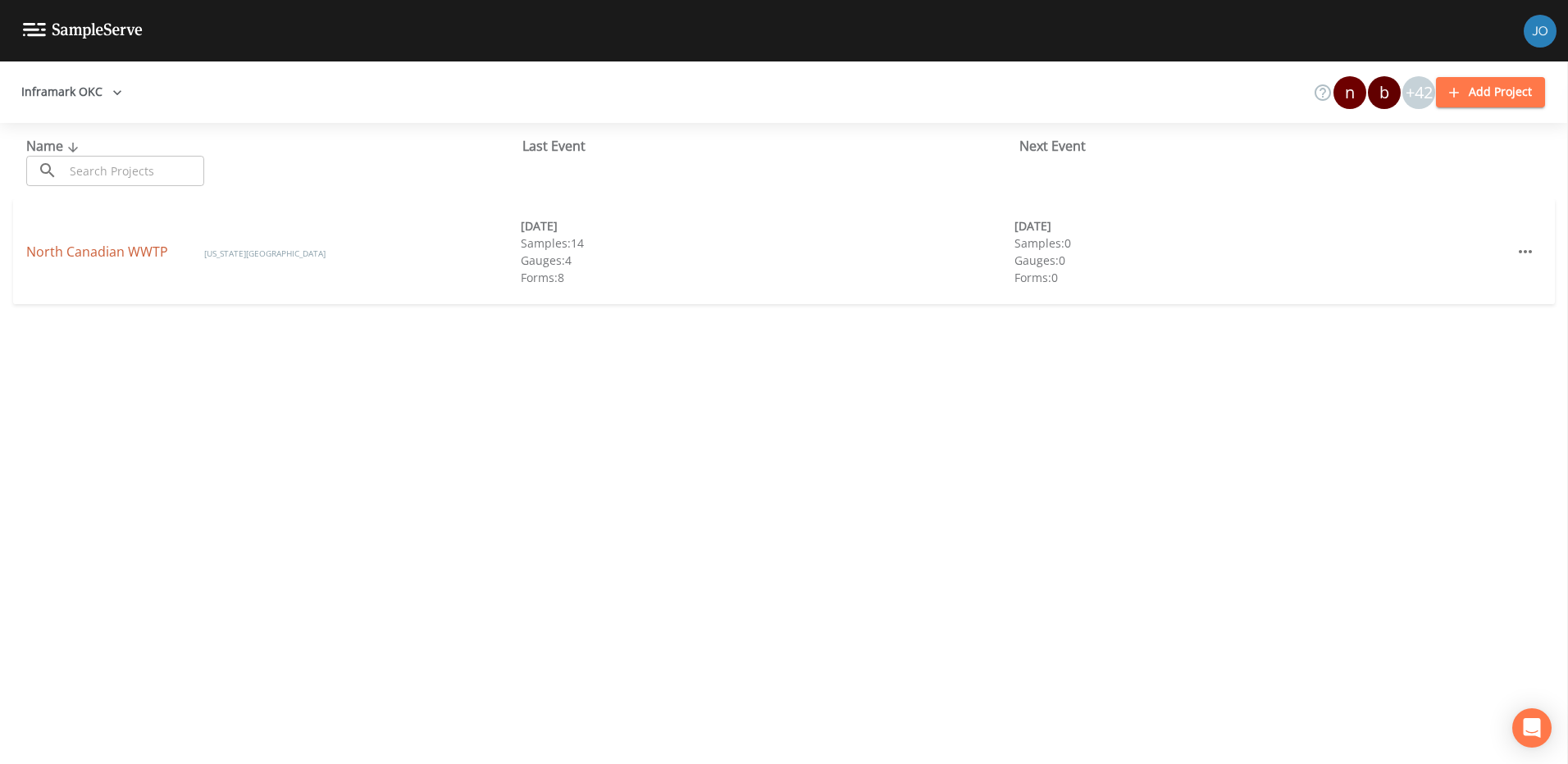
click at [96, 249] on link "North Canadian WWTP" at bounding box center [99, 252] width 145 height 18
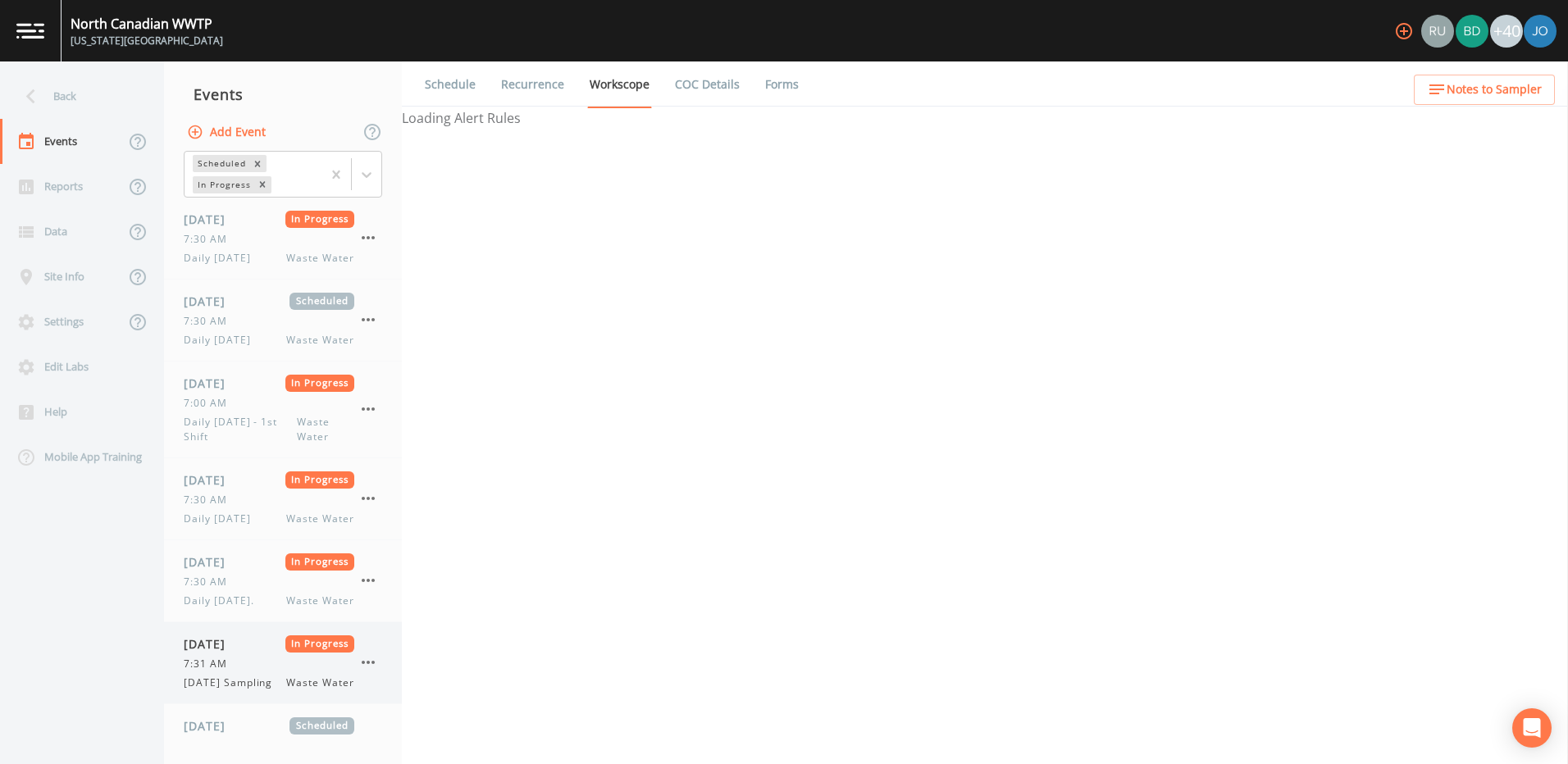
select select "092b3f94-5697-4c94-9891-da161916fdbb"
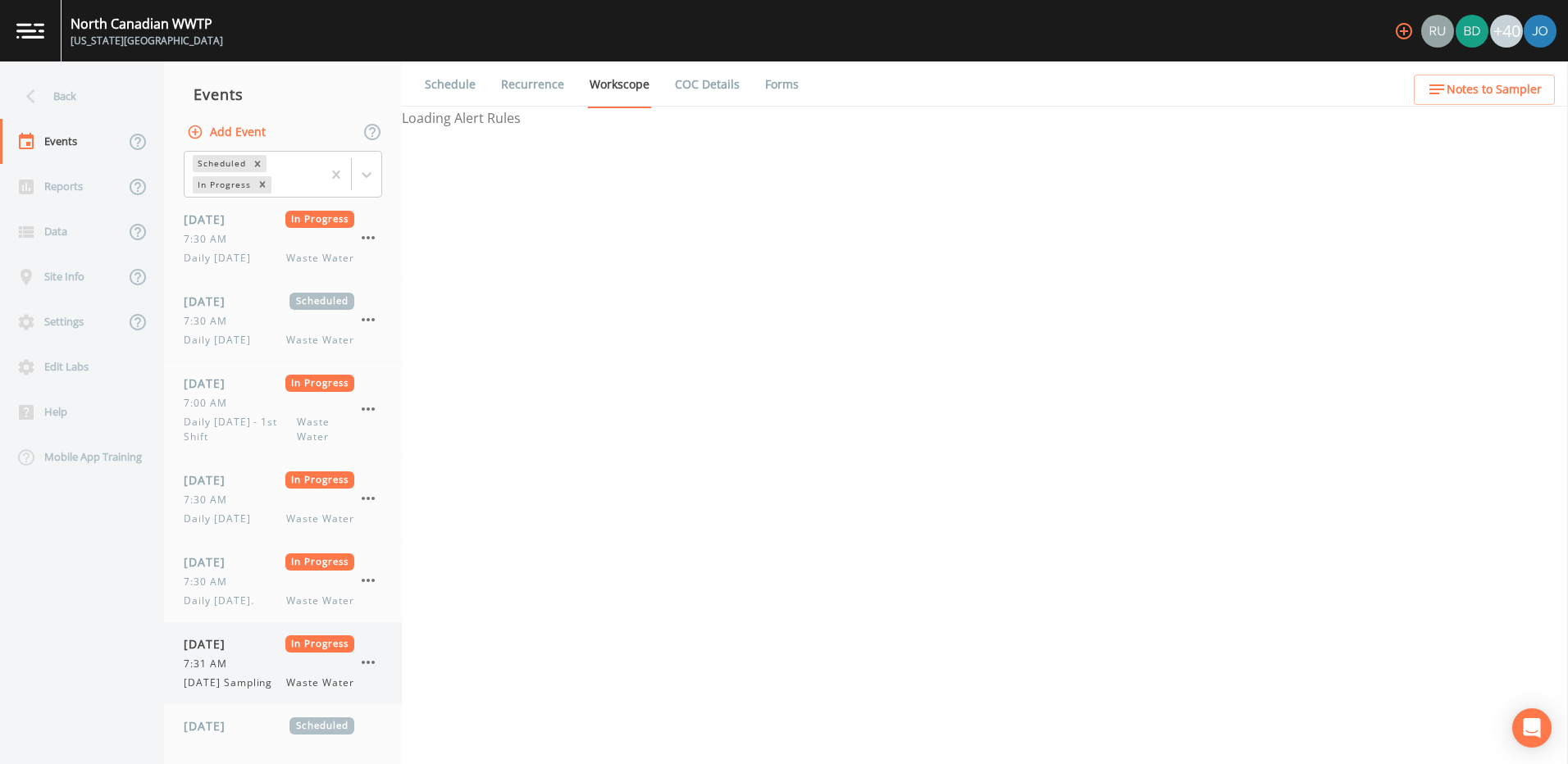
select select "b6a3c313-748b-4795-a028-792ad310bd60"
select select "092b3f94-5697-4c94-9891-da161916fdbb"
select select "b6a3c313-748b-4795-a028-792ad310bd60"
select select "092b3f94-5697-4c94-9891-da161916fdbb"
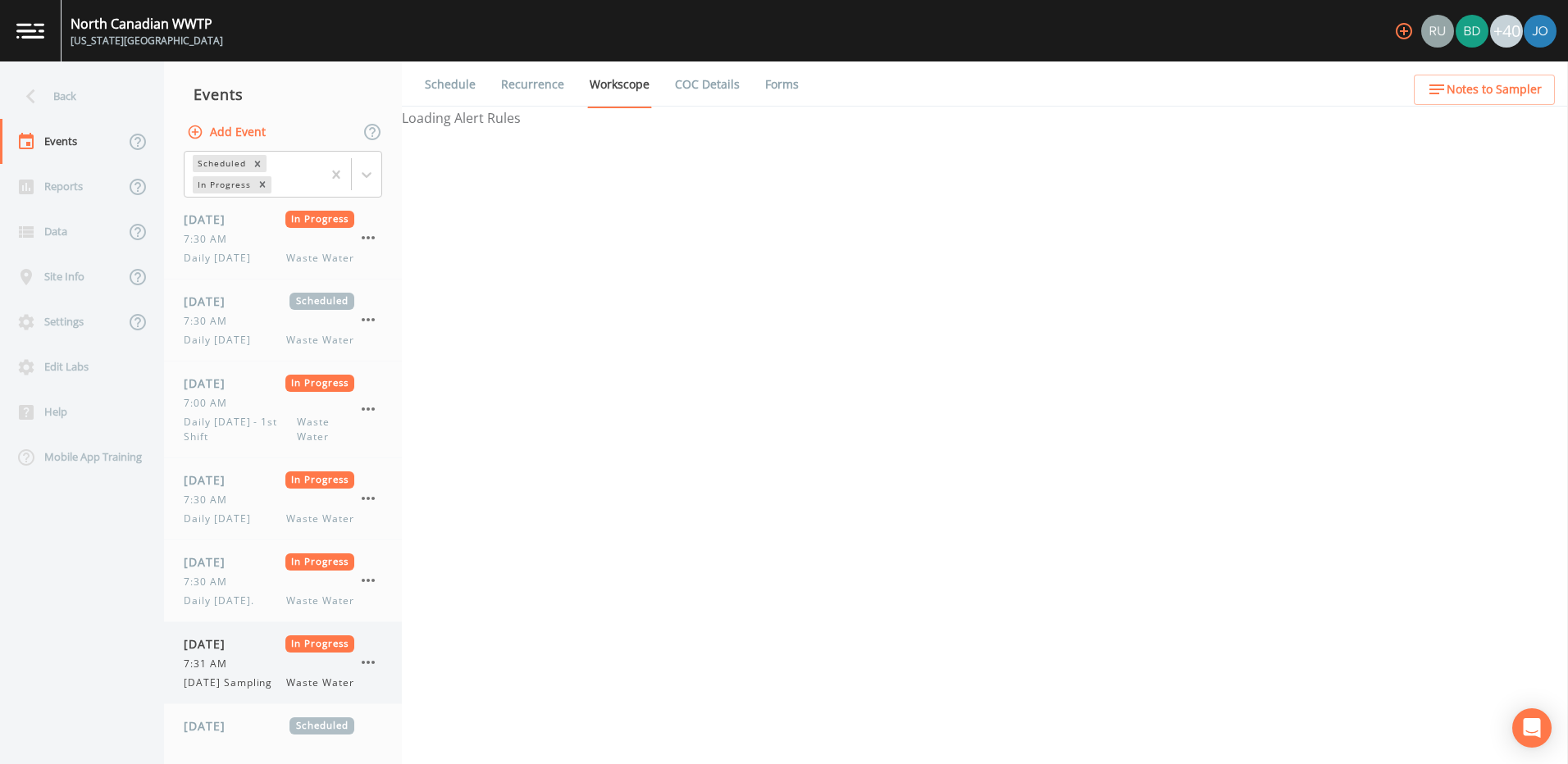
select select "092b3f94-5697-4c94-9891-da161916fdbb"
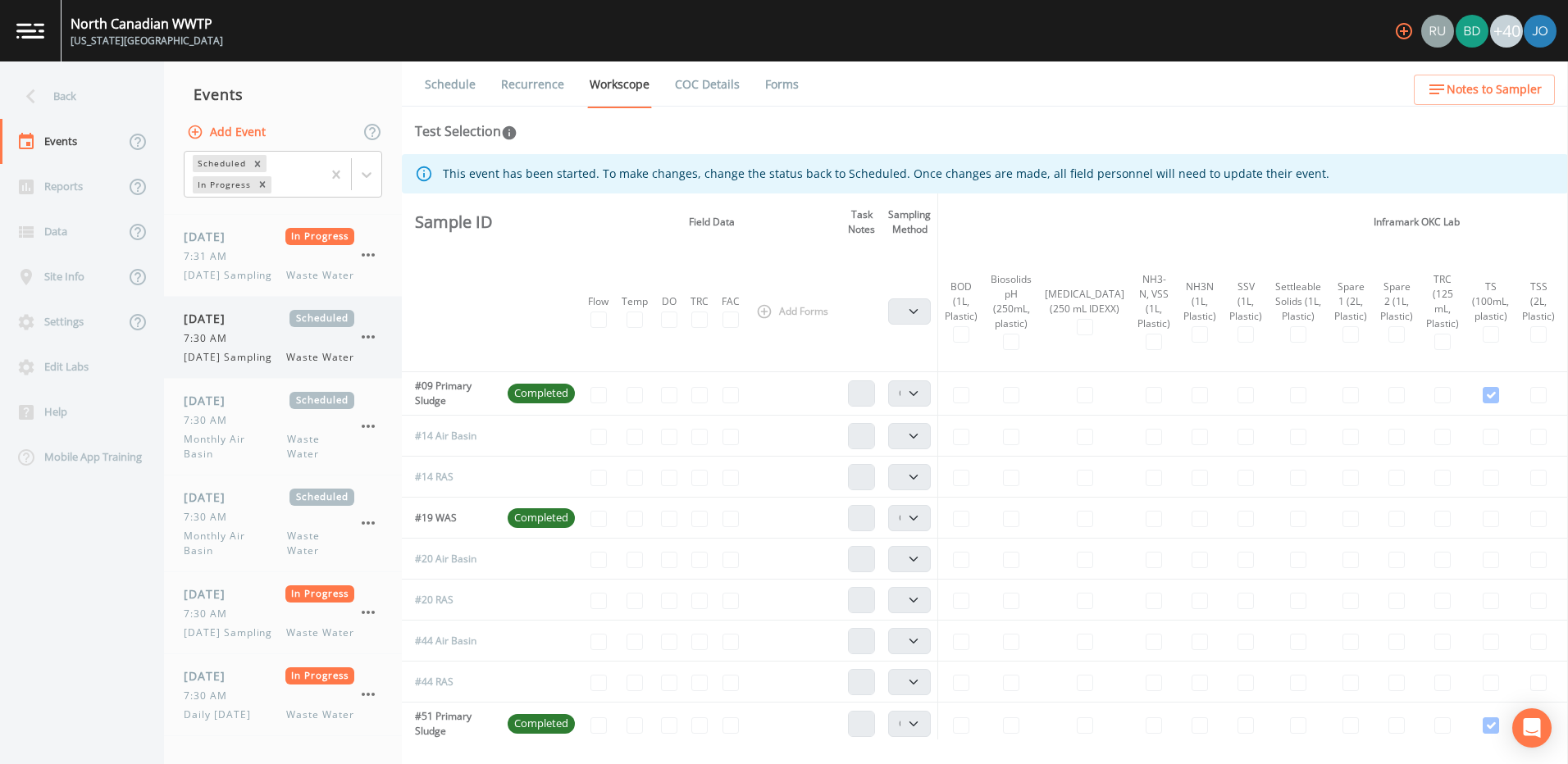
scroll to position [1476, 0]
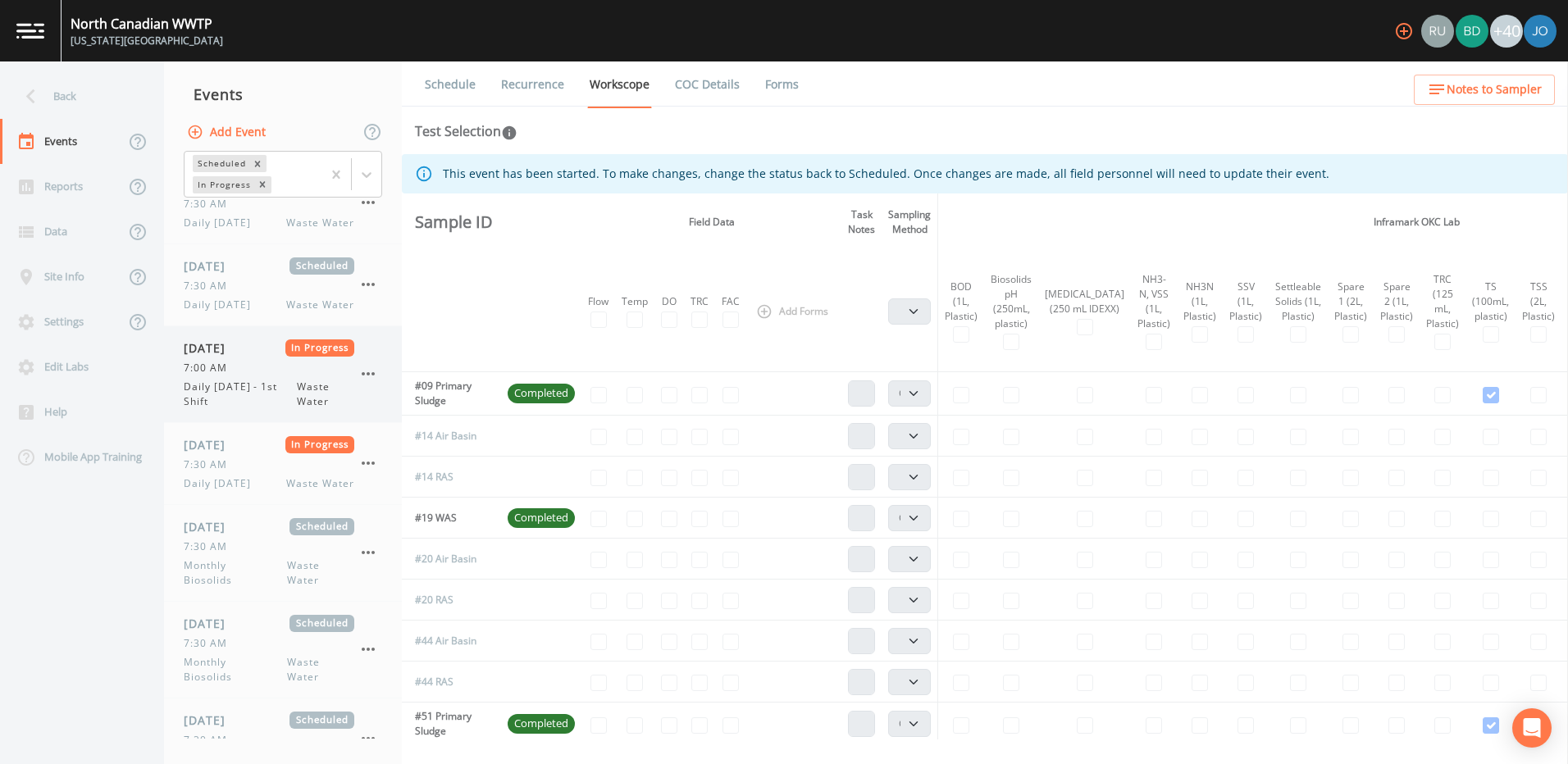
click at [215, 375] on span "7:00 AM" at bounding box center [210, 368] width 53 height 15
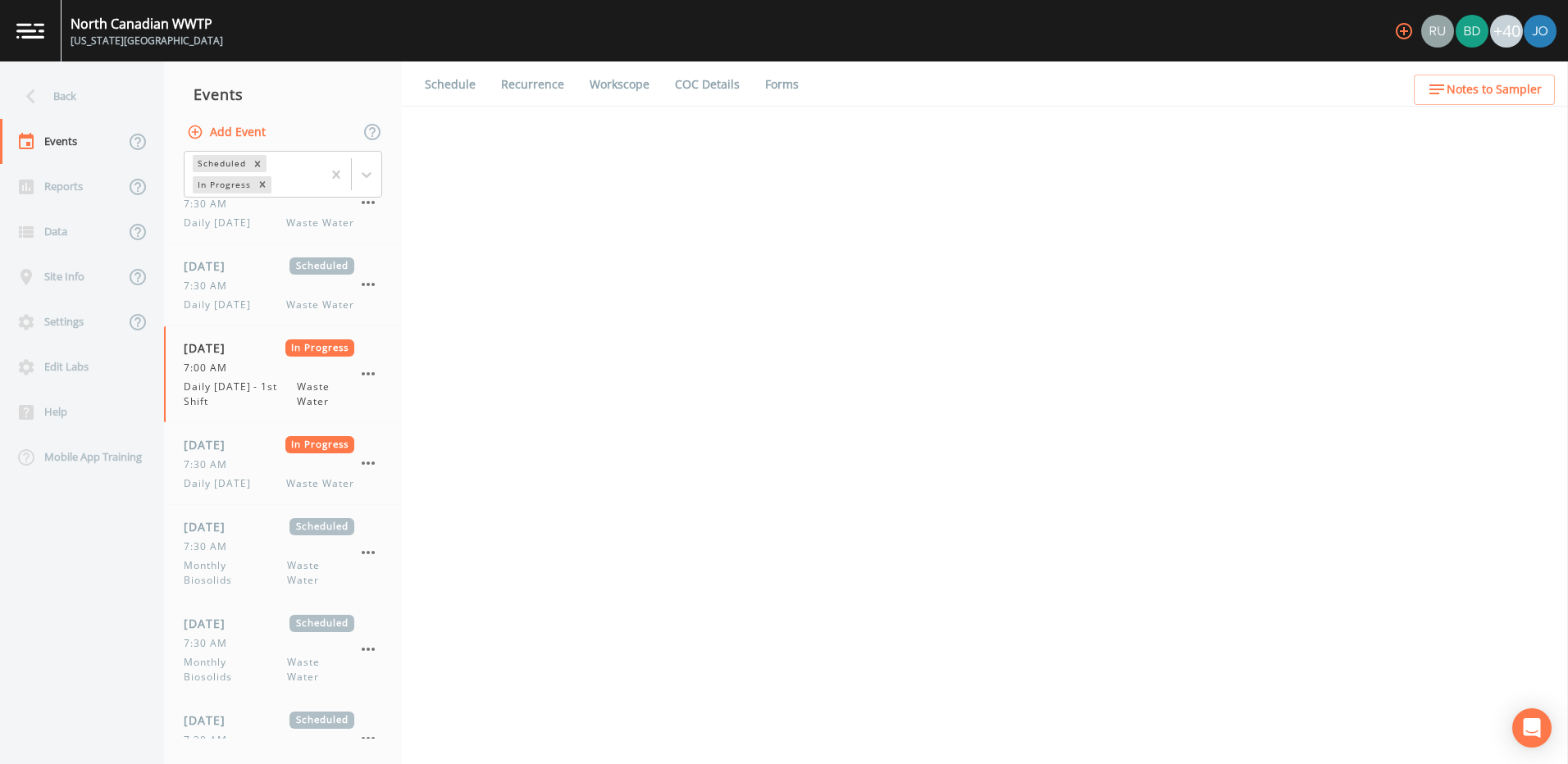
select select "092b3f94-5697-4c94-9891-da161916fdbb"
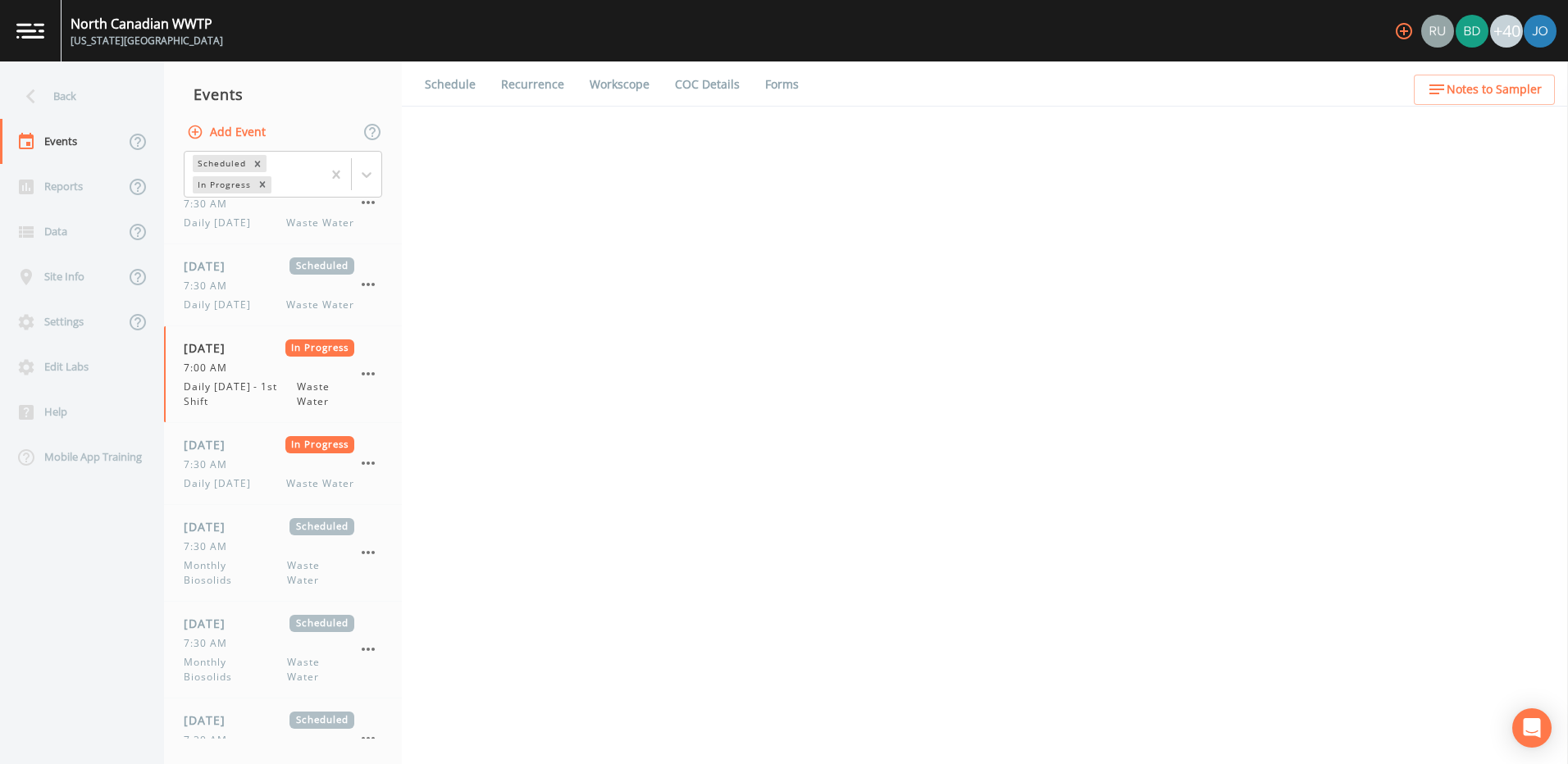
select select "b6a3c313-748b-4795-a028-792ad310bd60"
select select "092b3f94-5697-4c94-9891-da161916fdbb"
select select "b6a3c313-748b-4795-a028-792ad310bd60"
select select "092b3f94-5697-4c94-9891-da161916fdbb"
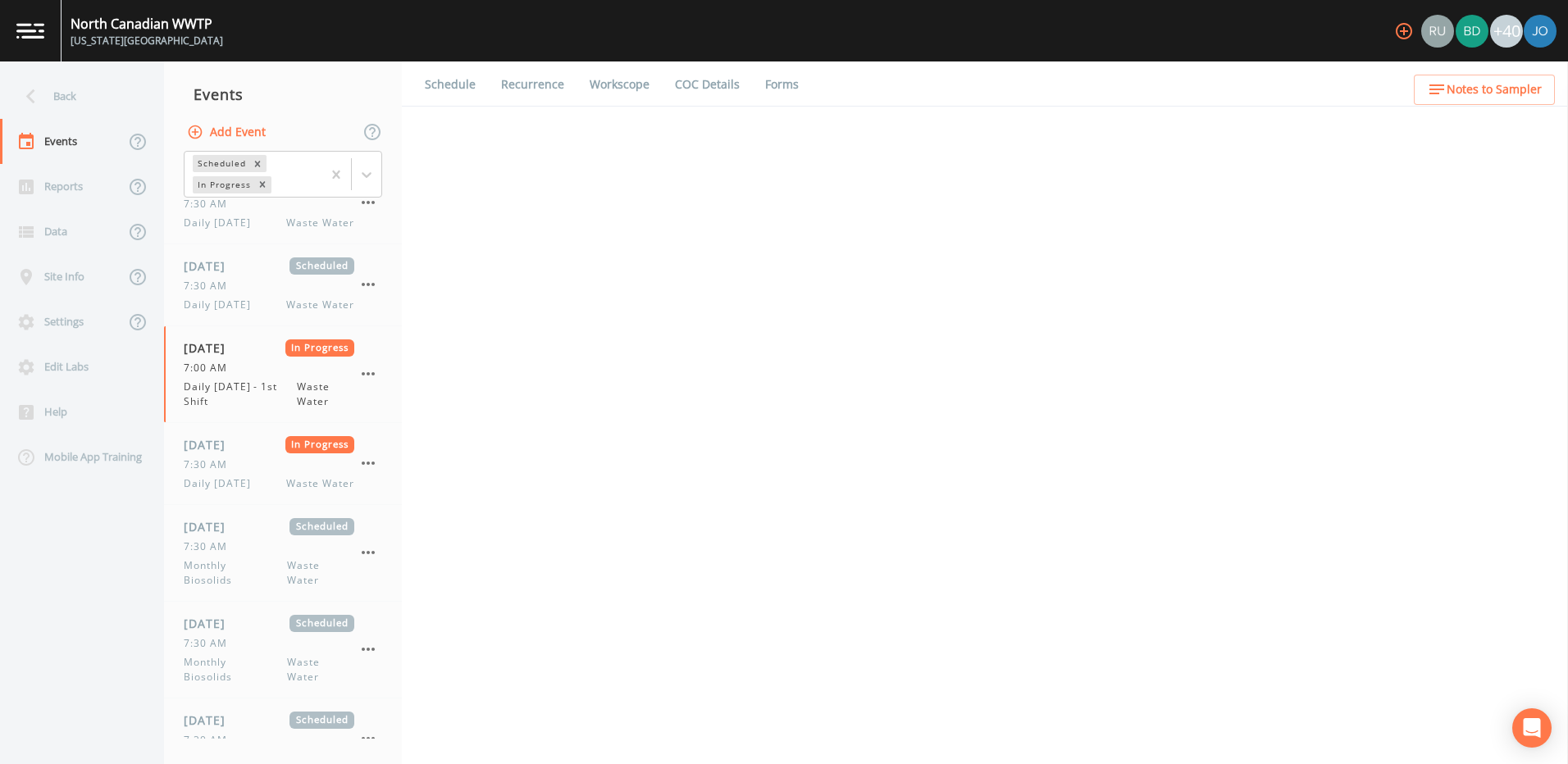
select select "092b3f94-5697-4c94-9891-da161916fdbb"
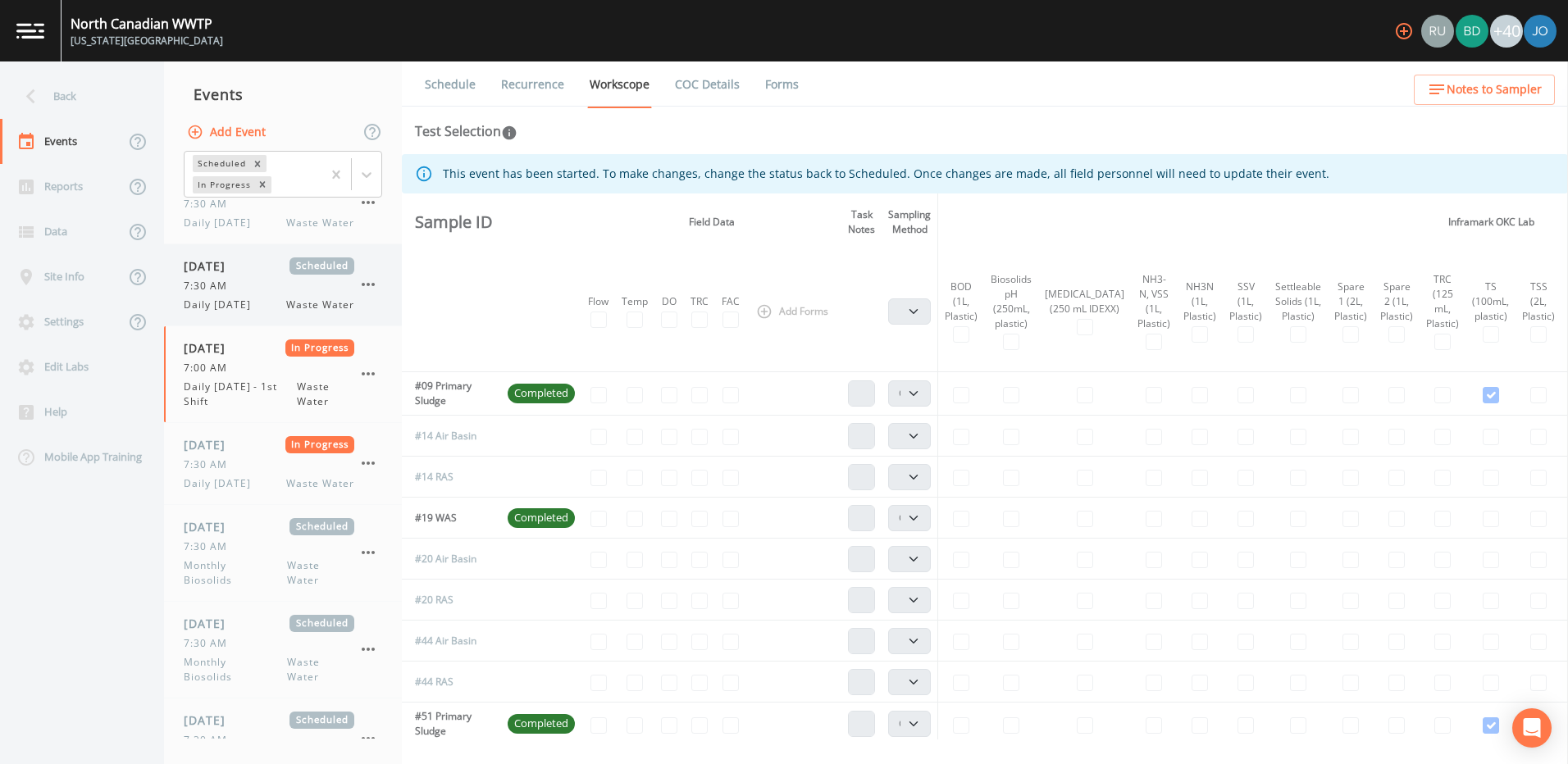
click at [214, 293] on span "7:30 AM" at bounding box center [210, 286] width 53 height 15
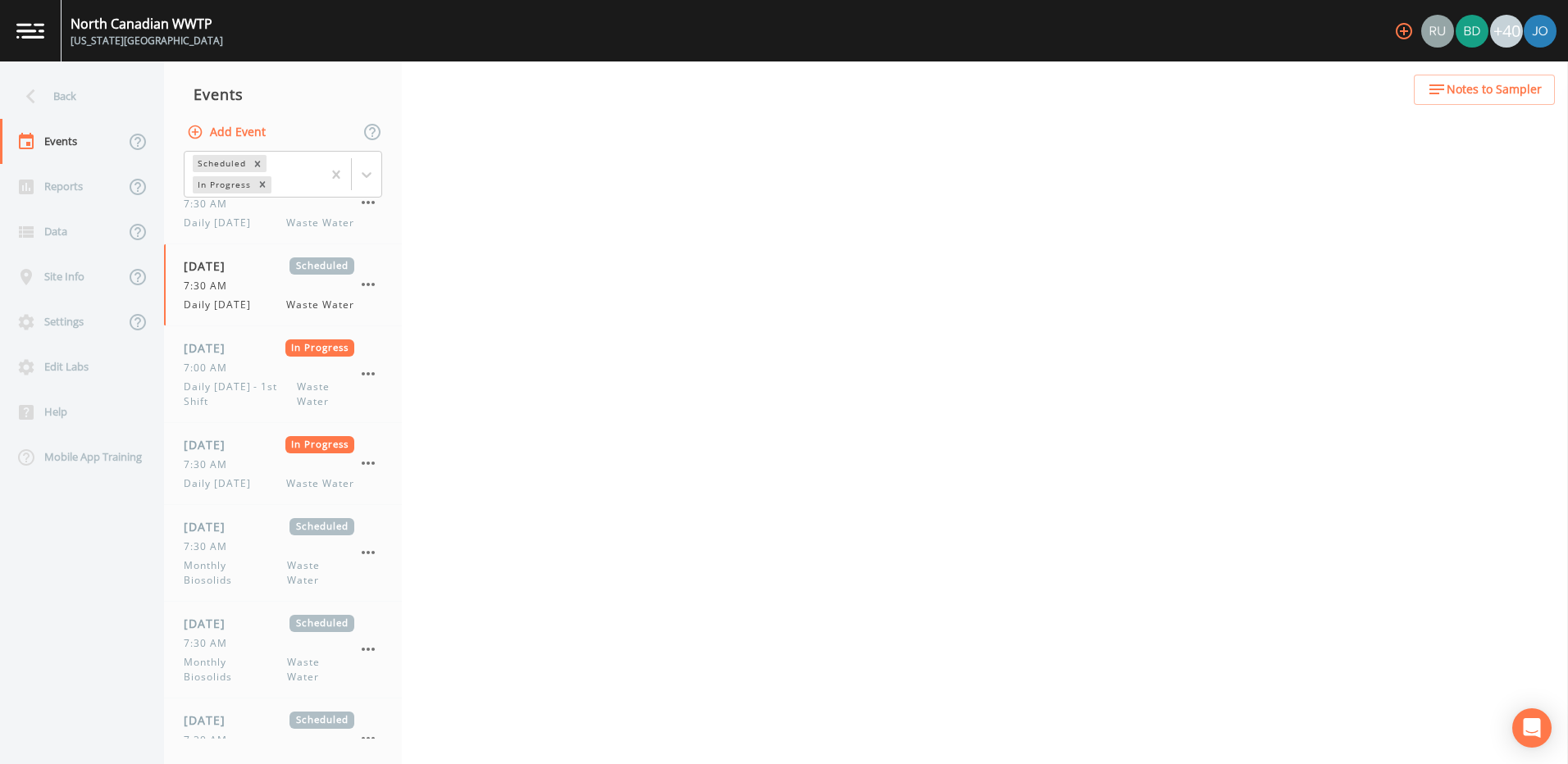
select select "b6a3c313-748b-4795-a028-792ad310bd60"
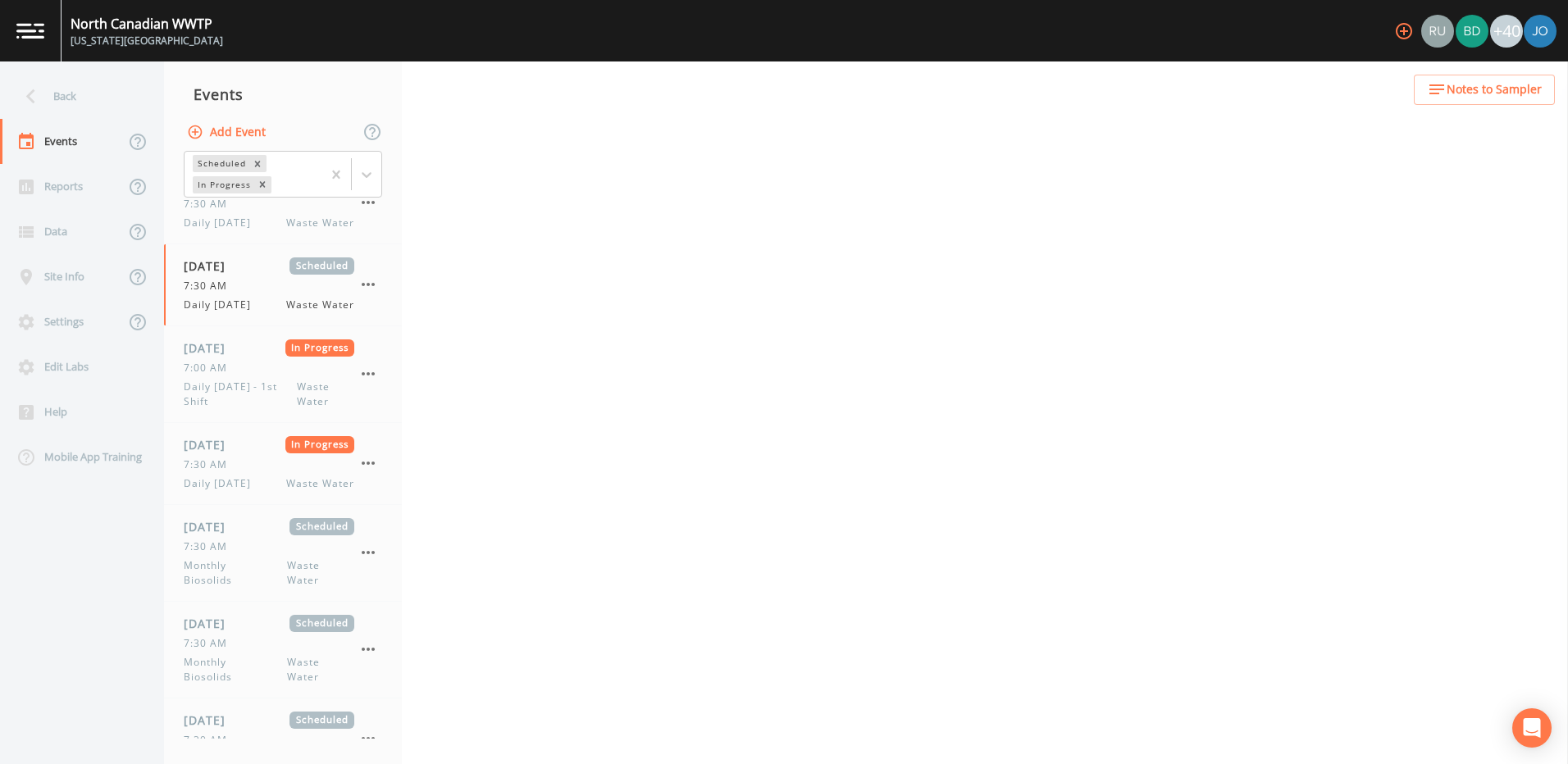
select select "b6a3c313-748b-4795-a028-792ad310bd60"
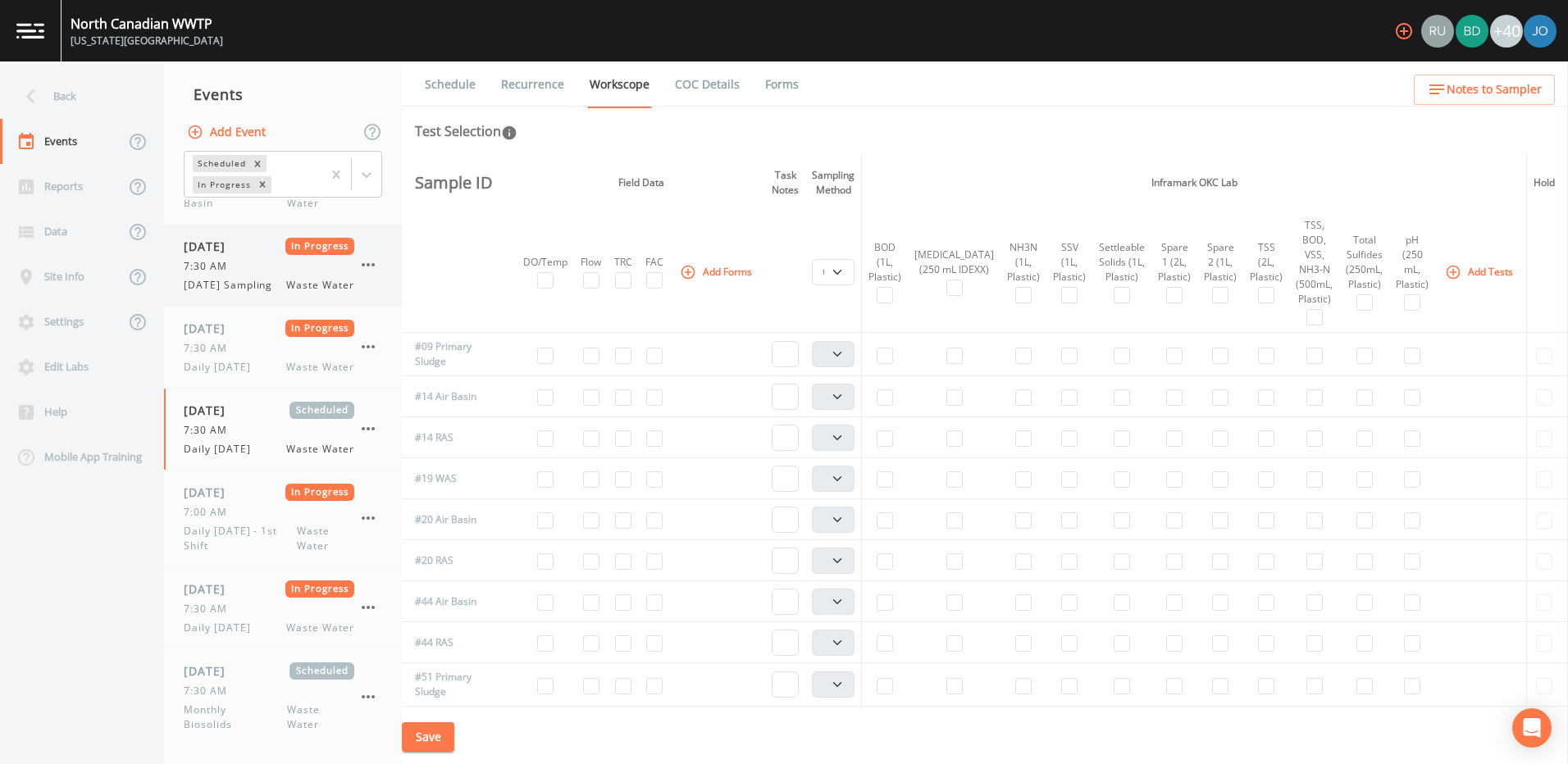
scroll to position [1312, 0]
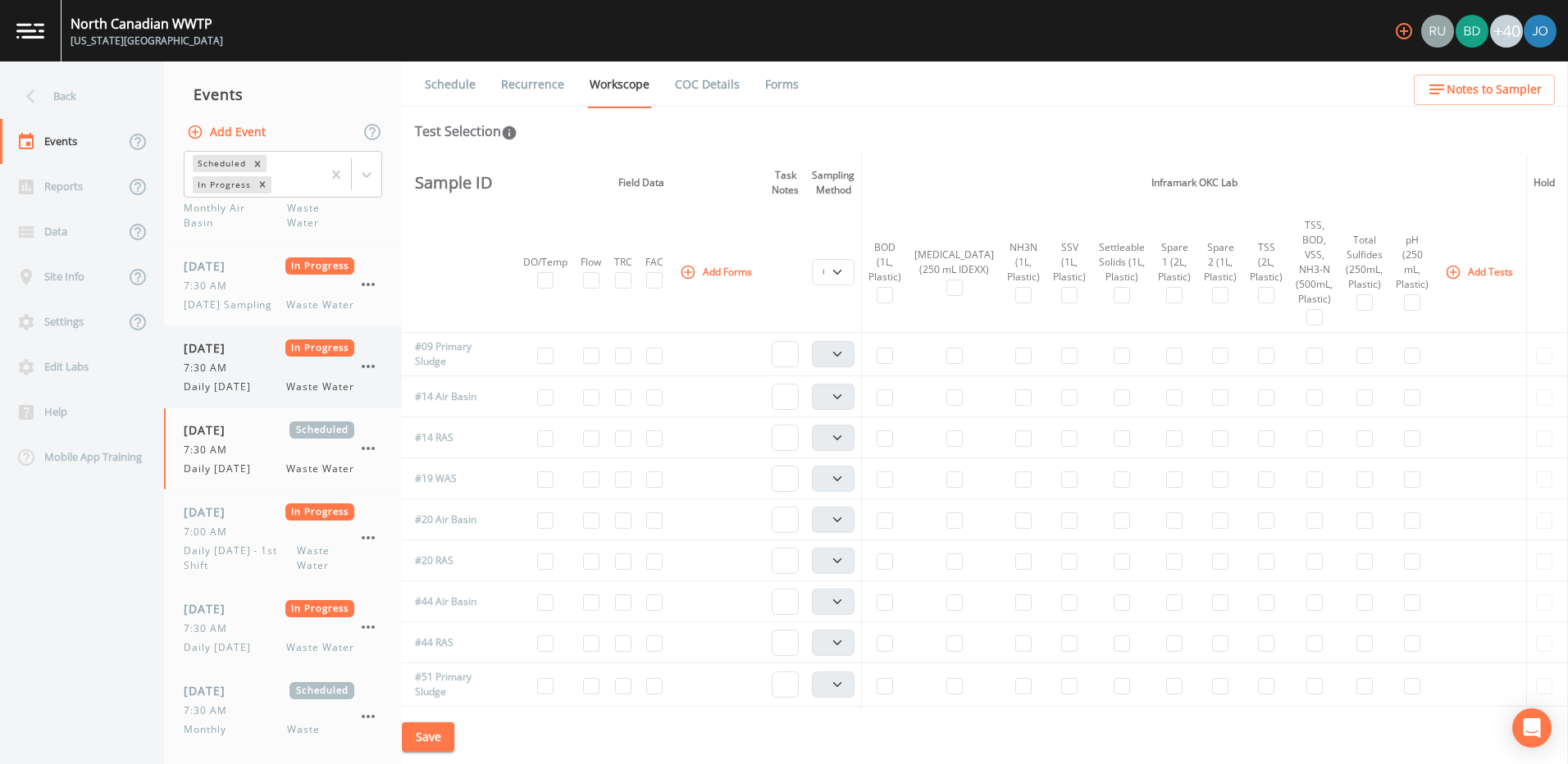
click at [218, 375] on span "7:30 AM" at bounding box center [210, 368] width 53 height 15
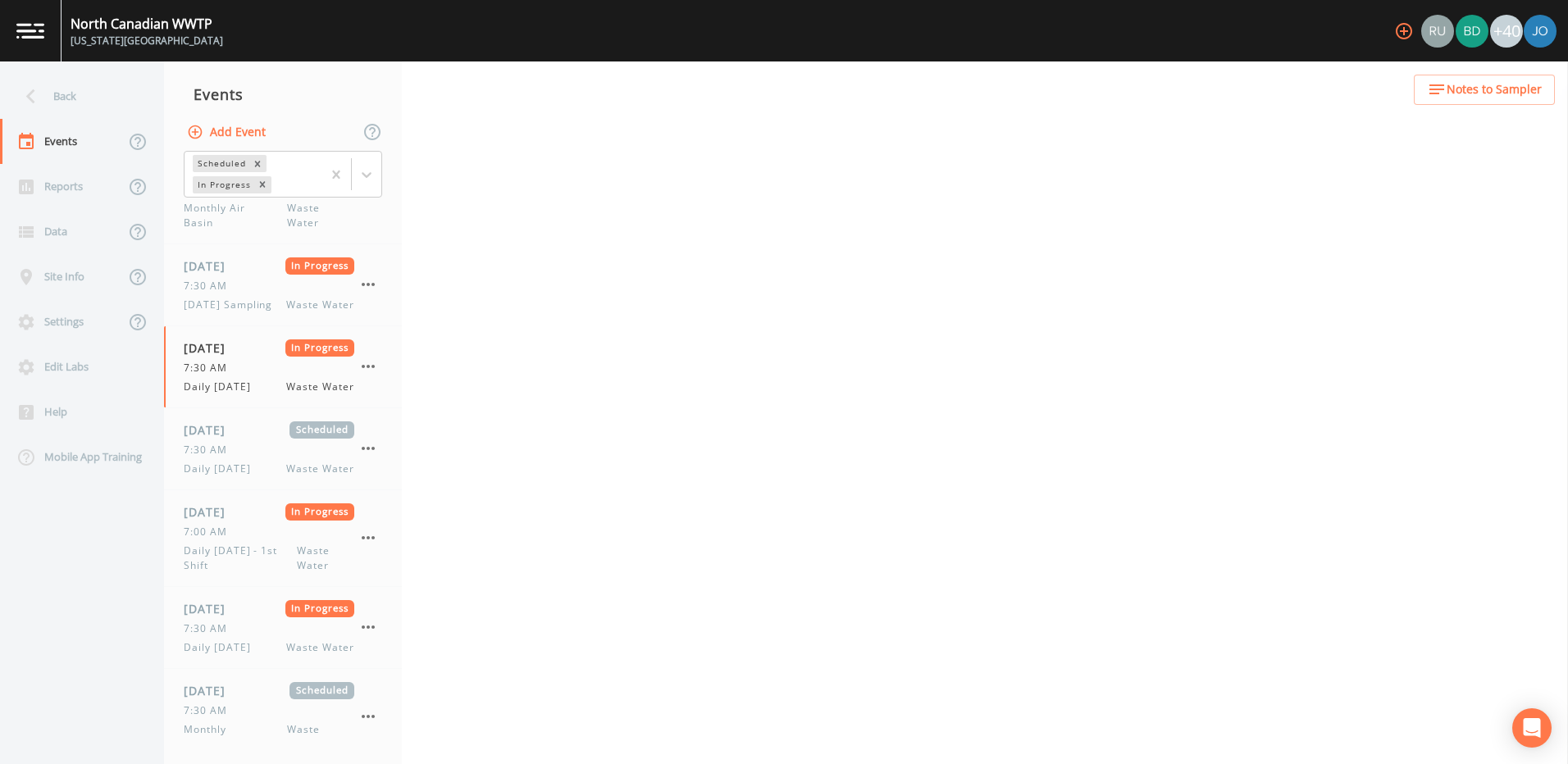
select select "092b3f94-5697-4c94-9891-da161916fdbb"
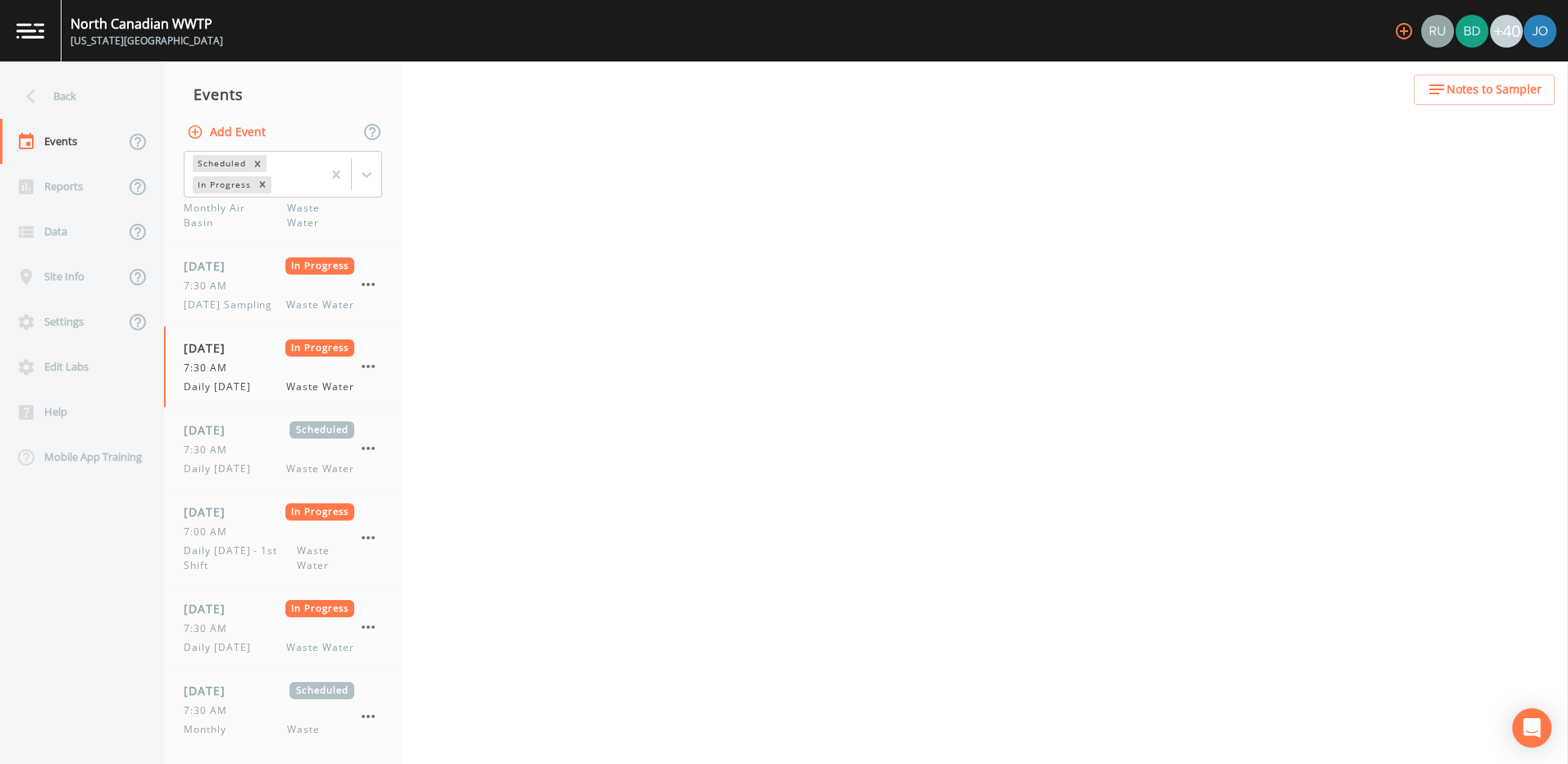
select select "092b3f94-5697-4c94-9891-da161916fdbb"
select select "b6a3c313-748b-4795-a028-792ad310bd60"
select select "092b3f94-5697-4c94-9891-da161916fdbb"
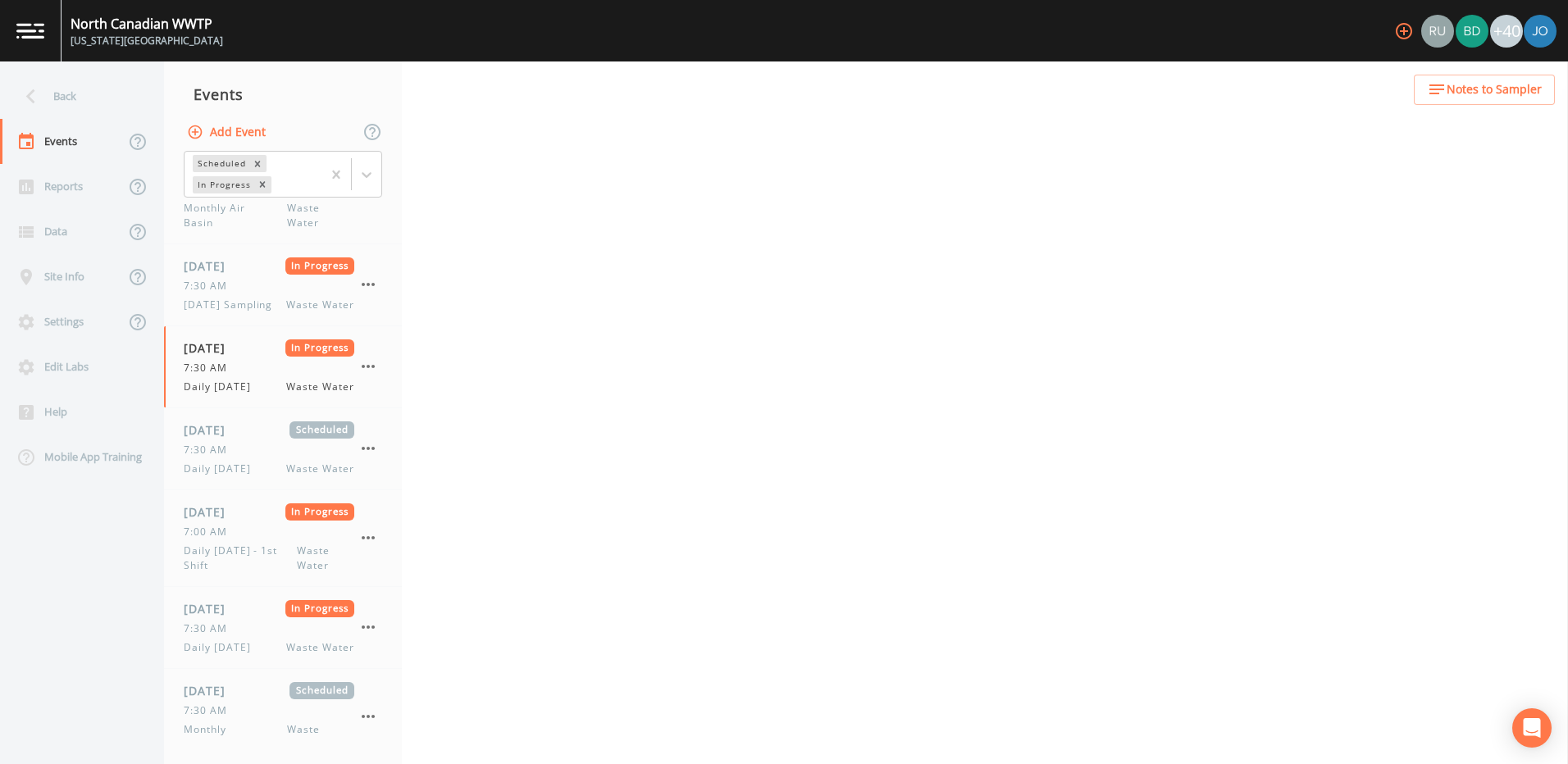
select select "092b3f94-5697-4c94-9891-da161916fdbb"
select select "b6a3c313-748b-4795-a028-792ad310bd60"
select select "092b3f94-5697-4c94-9891-da161916fdbb"
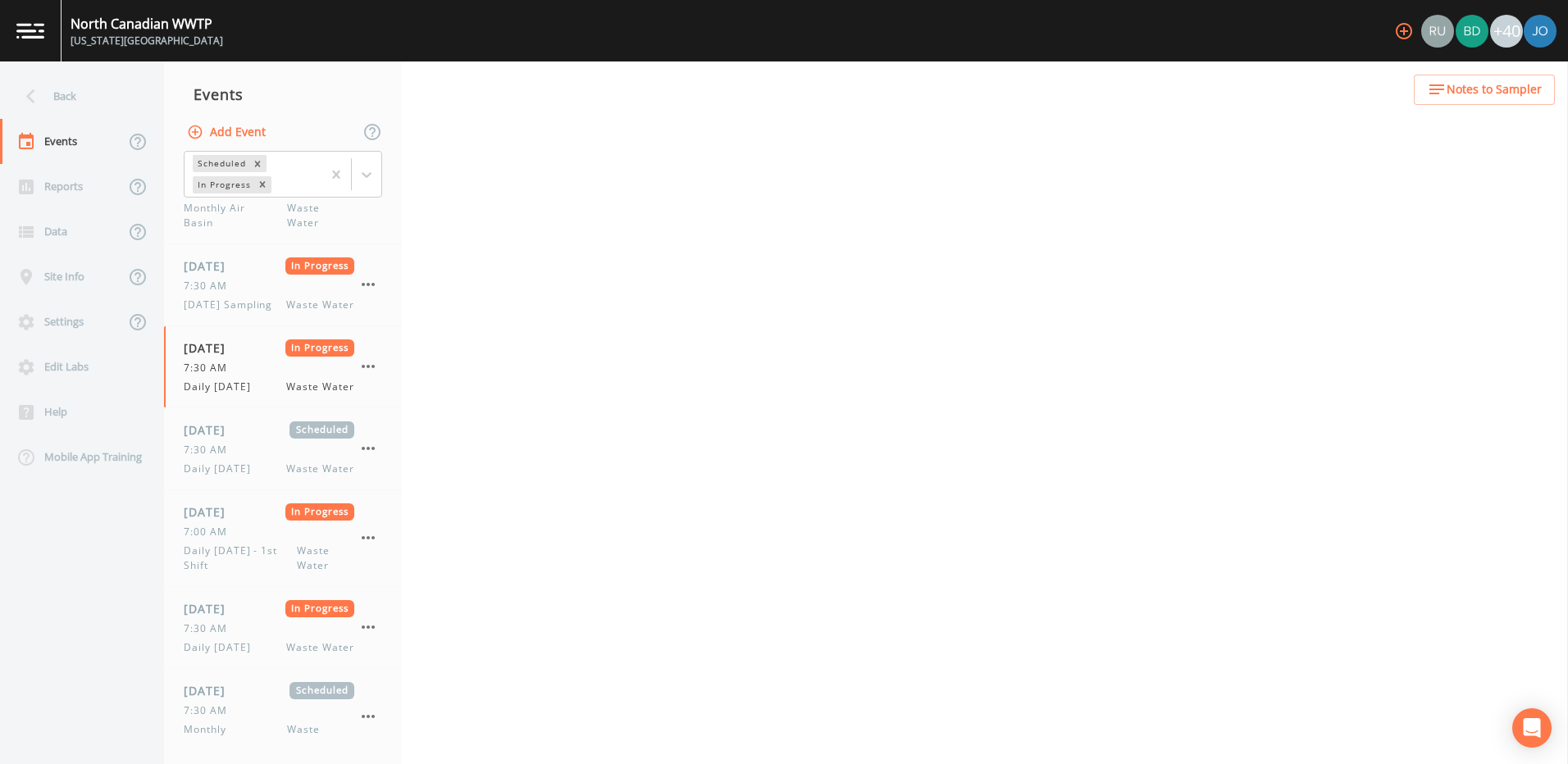
select select "092b3f94-5697-4c94-9891-da161916fdbb"
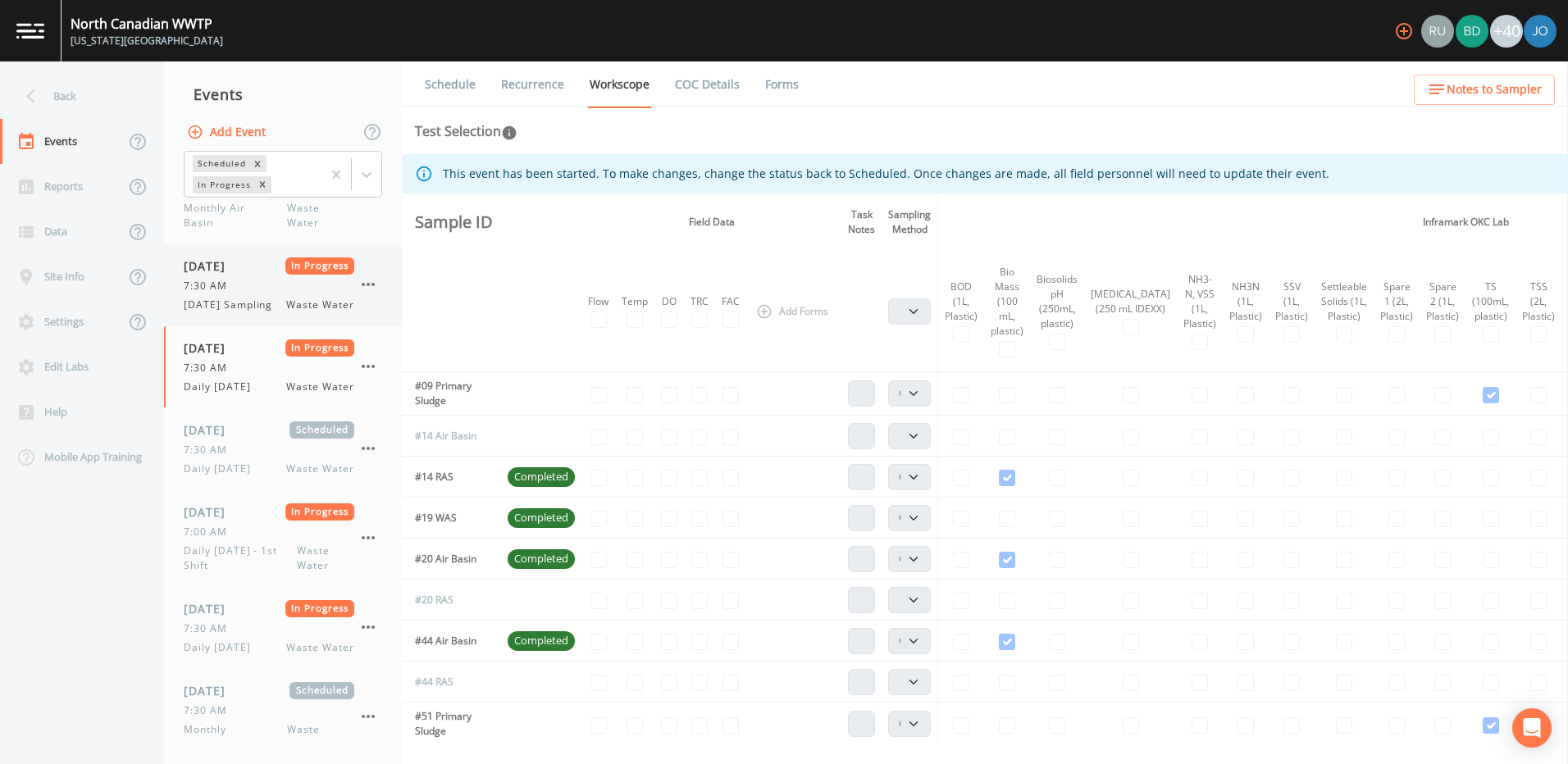
scroll to position [1230, 0]
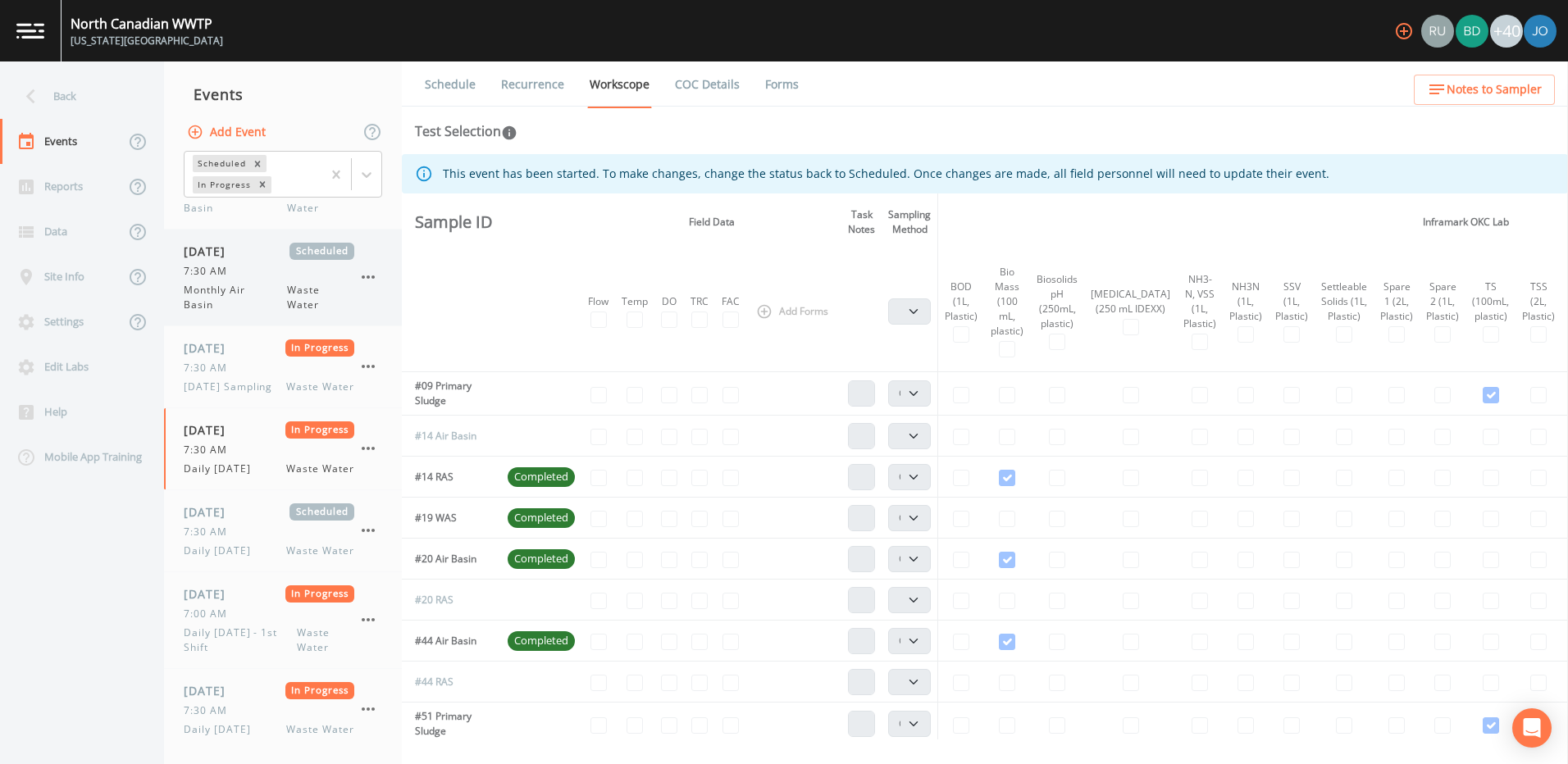
click at [220, 279] on span "7:30 AM" at bounding box center [210, 271] width 53 height 15
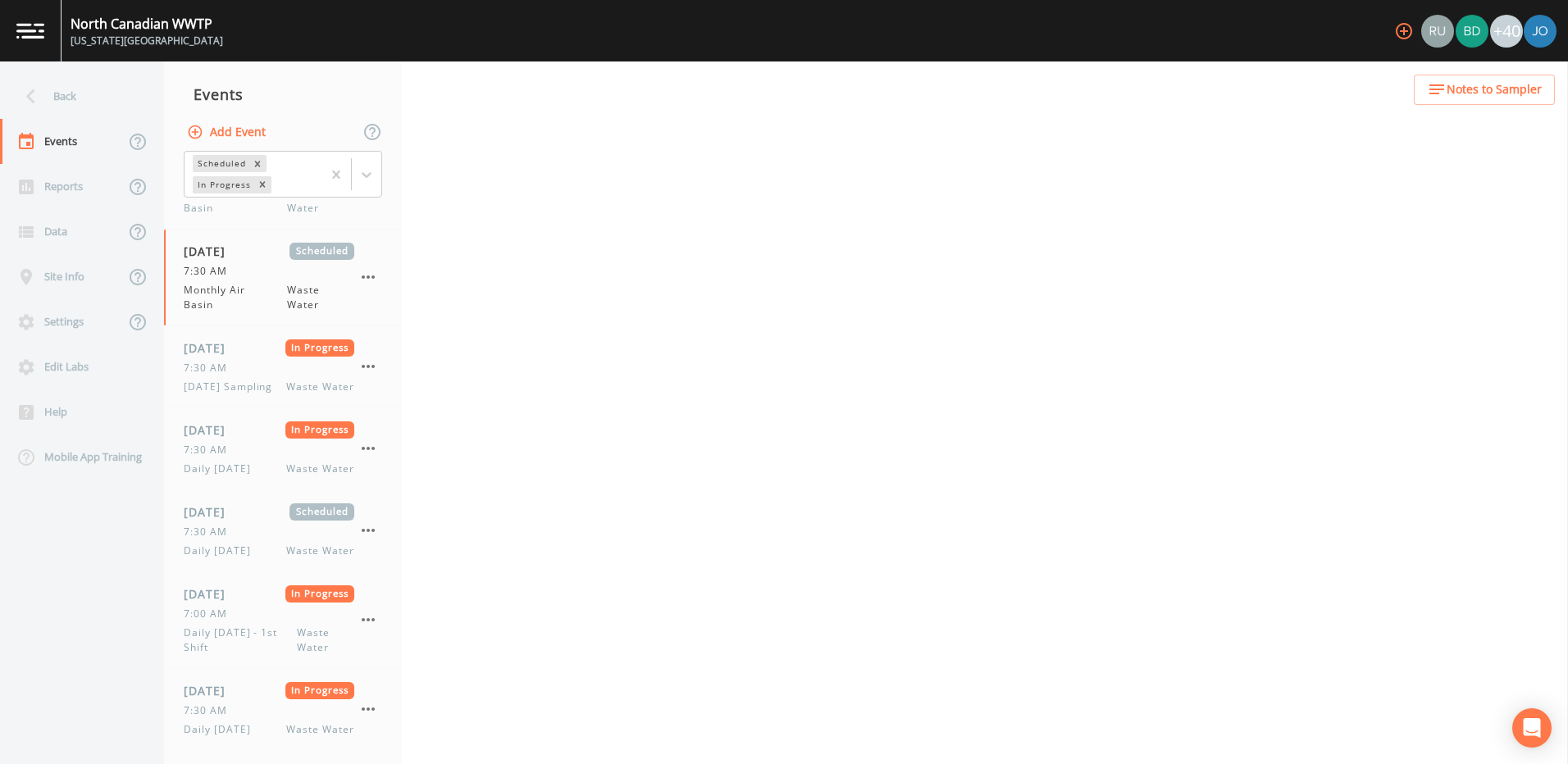
select select "092b3f94-5697-4c94-9891-da161916fdbb"
